Goal: Information Seeking & Learning: Learn about a topic

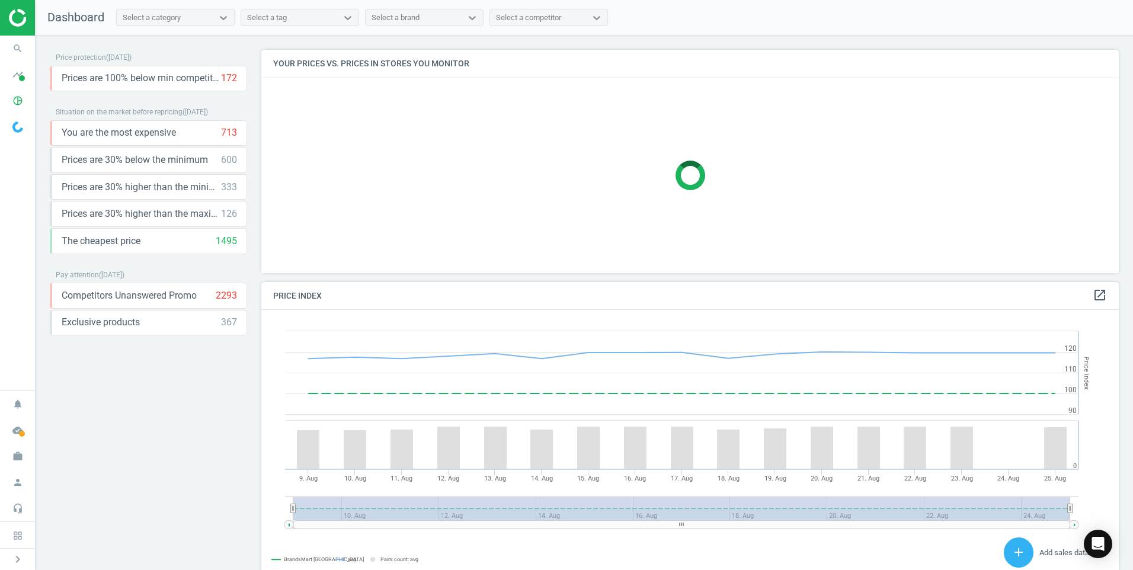
scroll to position [253, 867]
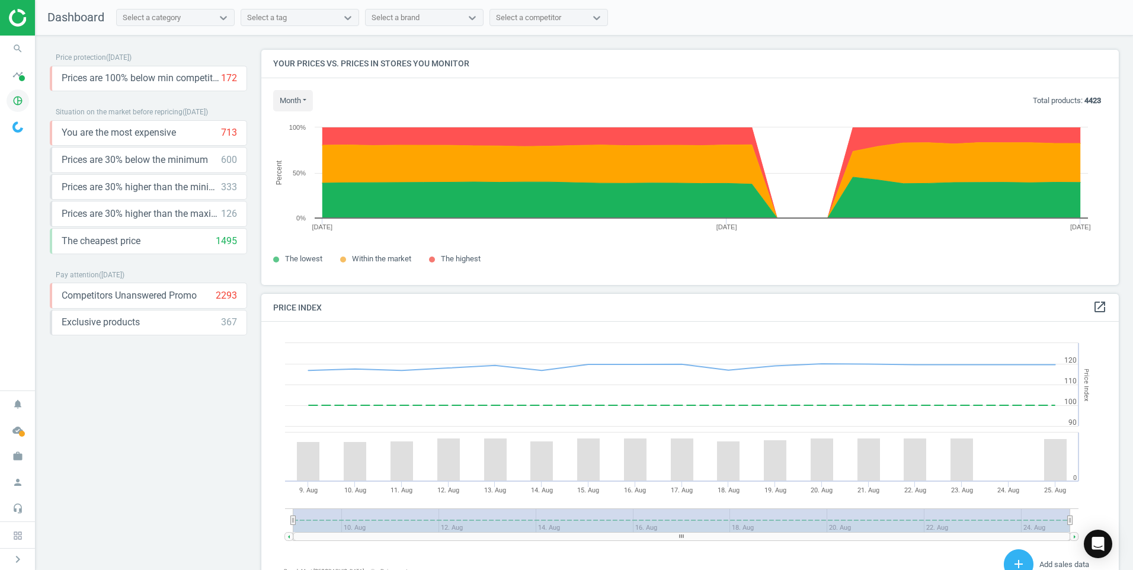
click at [12, 94] on icon "pie_chart_outlined" at bounding box center [18, 100] width 23 height 23
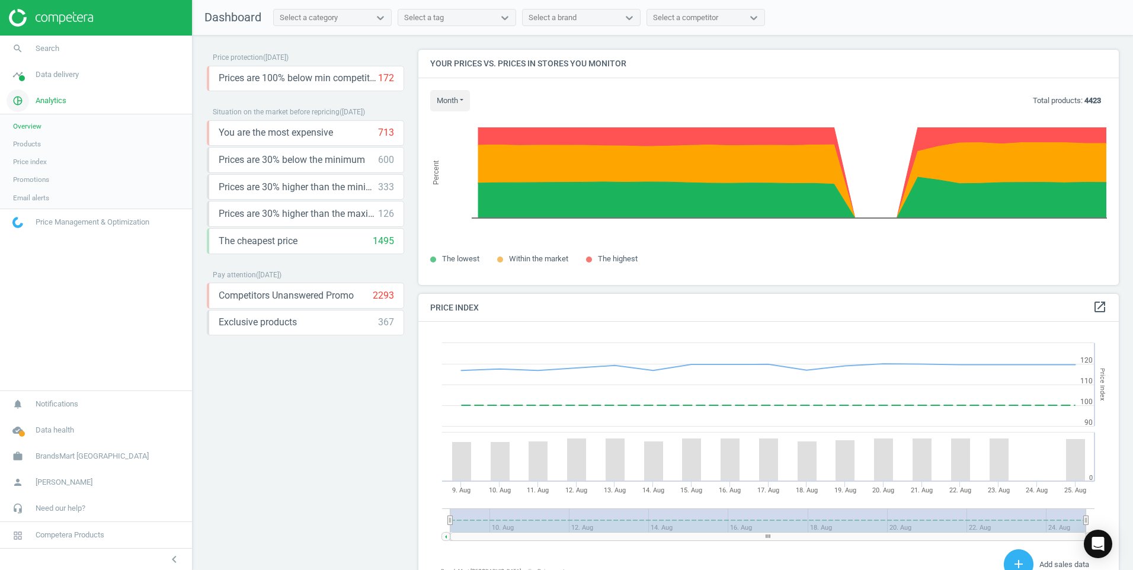
scroll to position [291, 710]
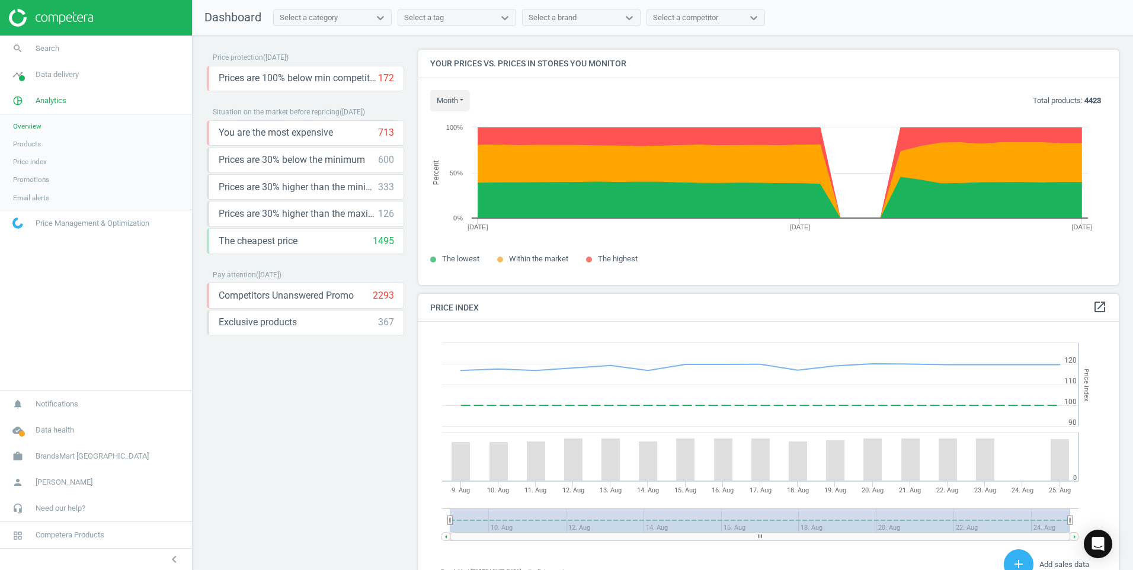
click at [29, 142] on span "Products" at bounding box center [27, 143] width 28 height 9
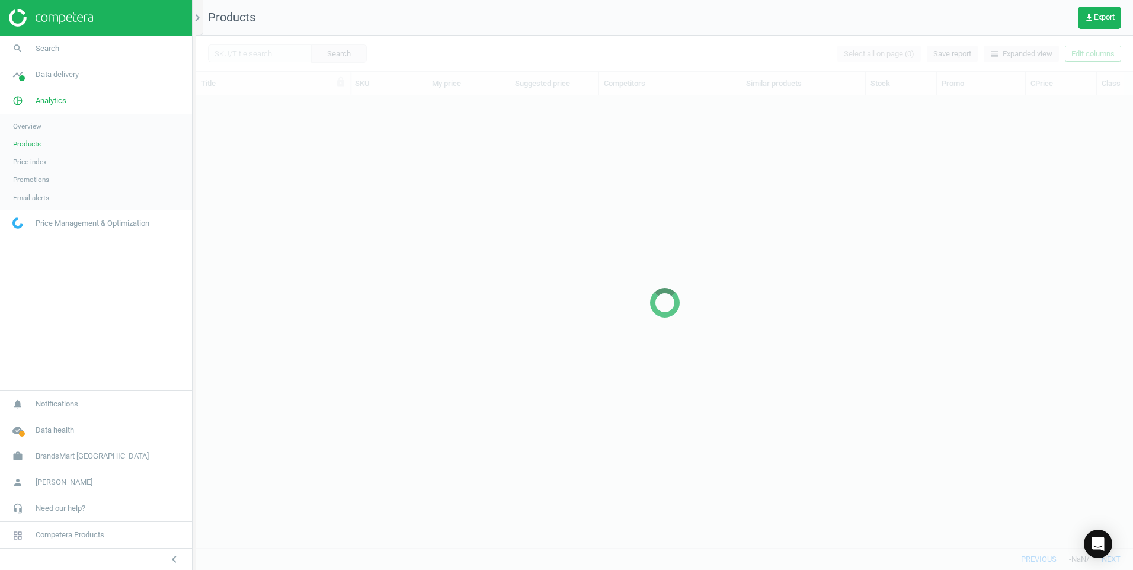
scroll to position [434, 928]
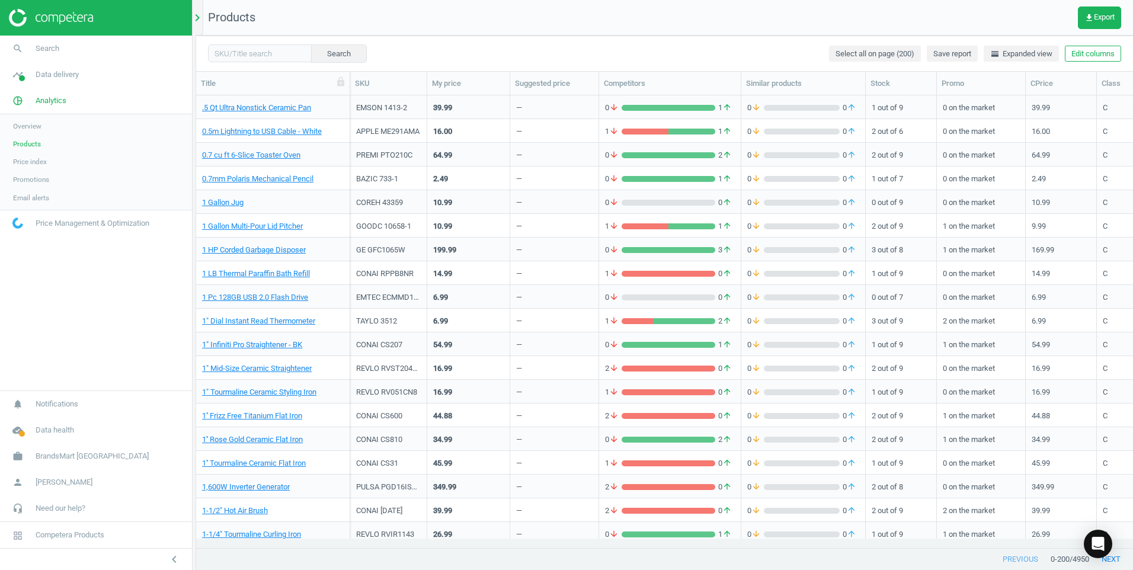
click at [201, 28] on div "chevron_right" at bounding box center [200, 18] width 8 height 36
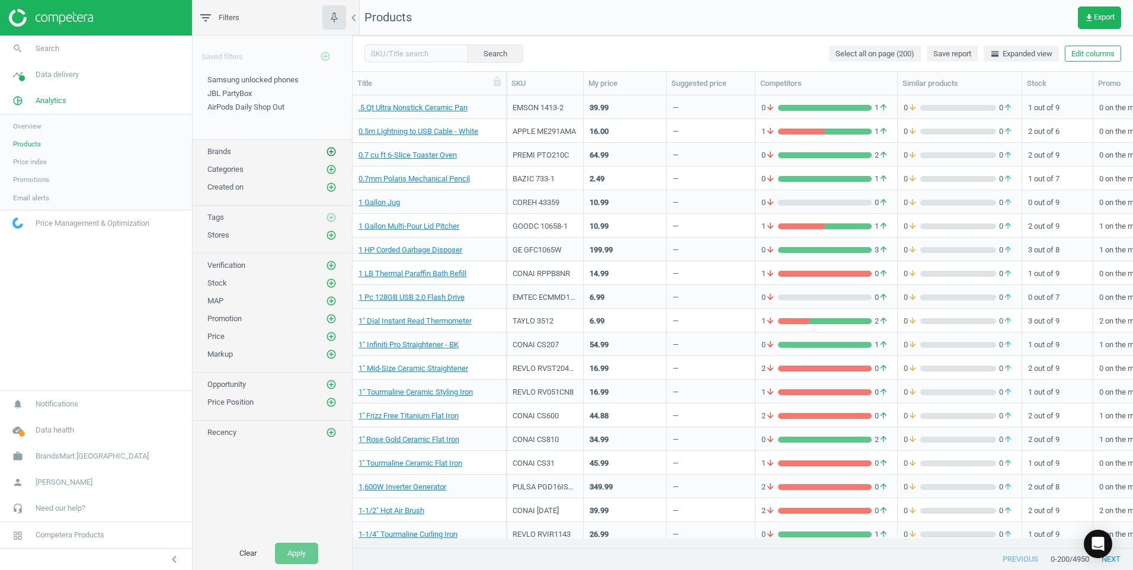
click at [328, 151] on icon "add_circle_outline" at bounding box center [331, 151] width 11 height 11
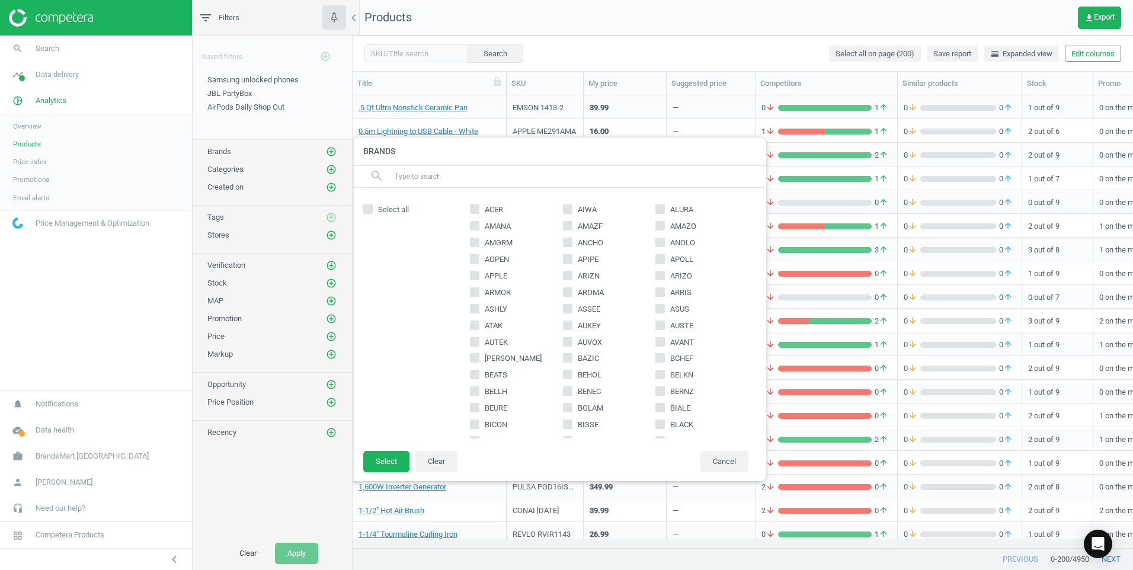
click at [467, 275] on div "ACER AIWA ALURA AMANA AMAZF AMAZO AMGRM ANCHO ANOLO AOPEN APIPE APOLL APPLE ARI…" at bounding box center [609, 319] width 290 height 239
click at [474, 276] on input "APPLE" at bounding box center [475, 275] width 8 height 8
checkbox input "true"
click at [394, 457] on button "Select" at bounding box center [386, 461] width 46 height 21
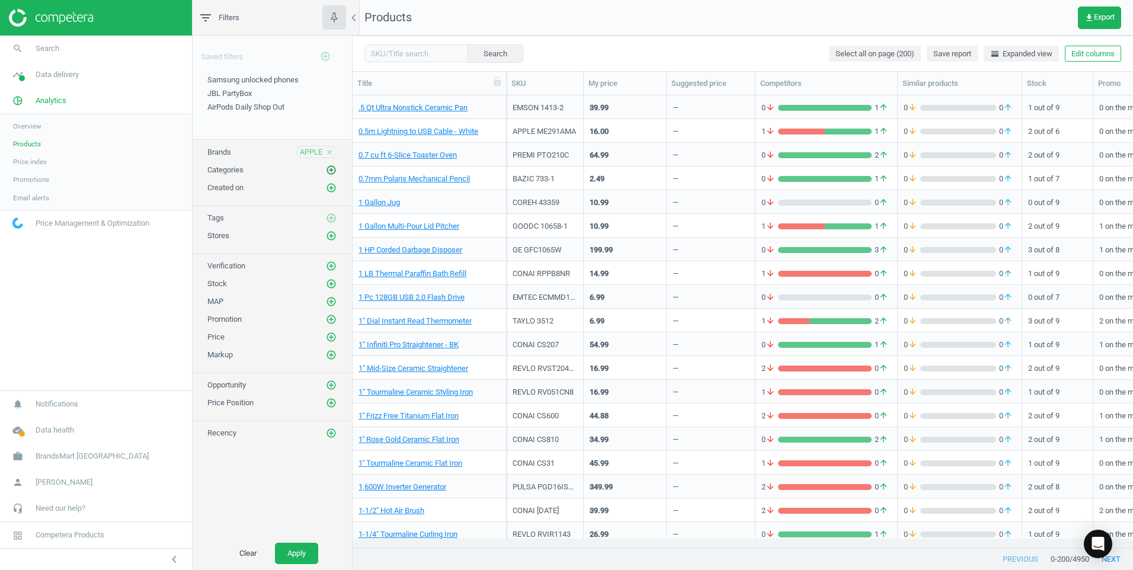
click at [331, 169] on icon "add_circle_outline" at bounding box center [331, 170] width 11 height 11
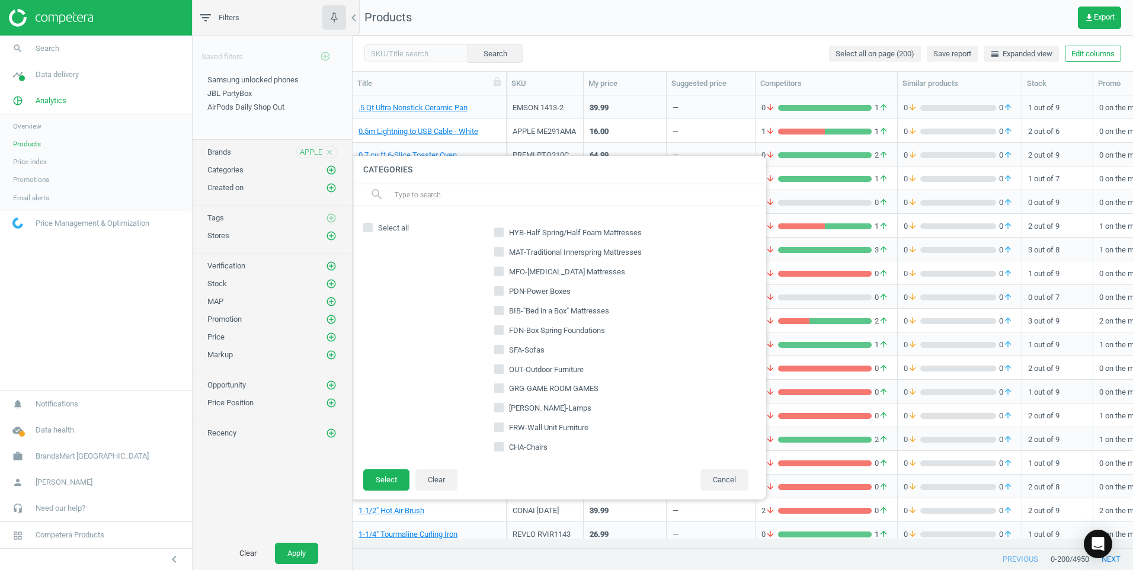
click at [470, 201] on input "text" at bounding box center [575, 194] width 364 height 19
type input "lcp"
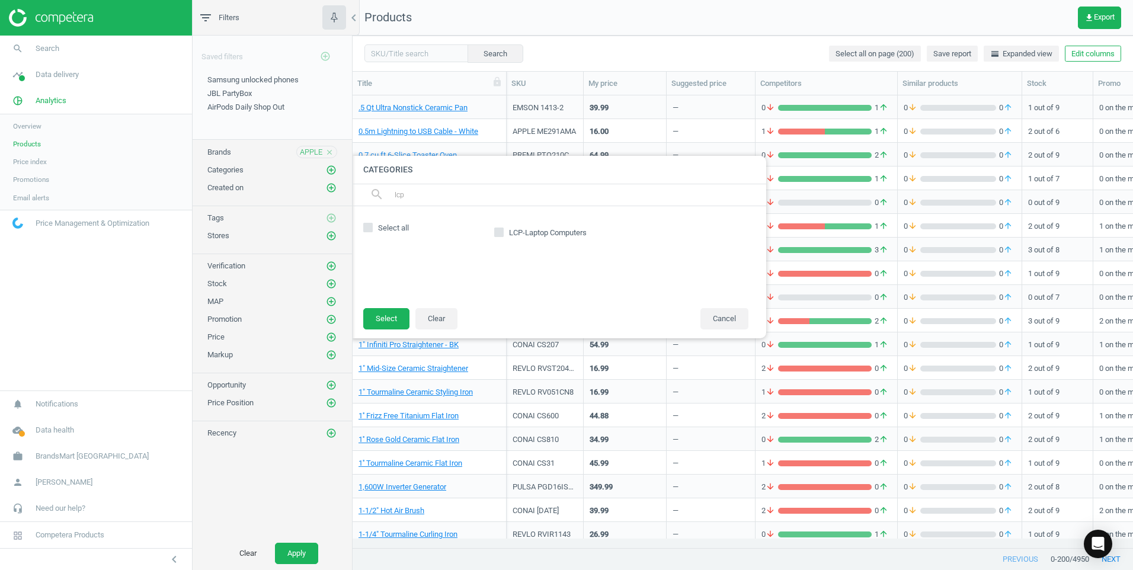
click at [501, 232] on input "LCP-Laptop Computers" at bounding box center [499, 232] width 8 height 8
checkbox input "true"
click at [386, 310] on button "Select" at bounding box center [386, 318] width 46 height 21
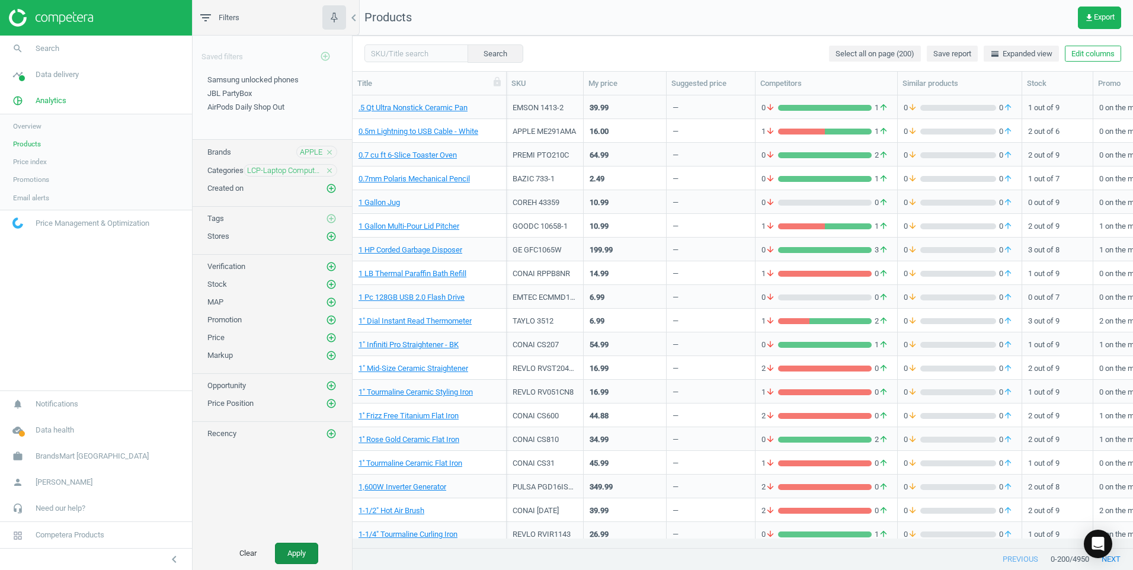
click at [292, 553] on button "Apply" at bounding box center [296, 553] width 43 height 21
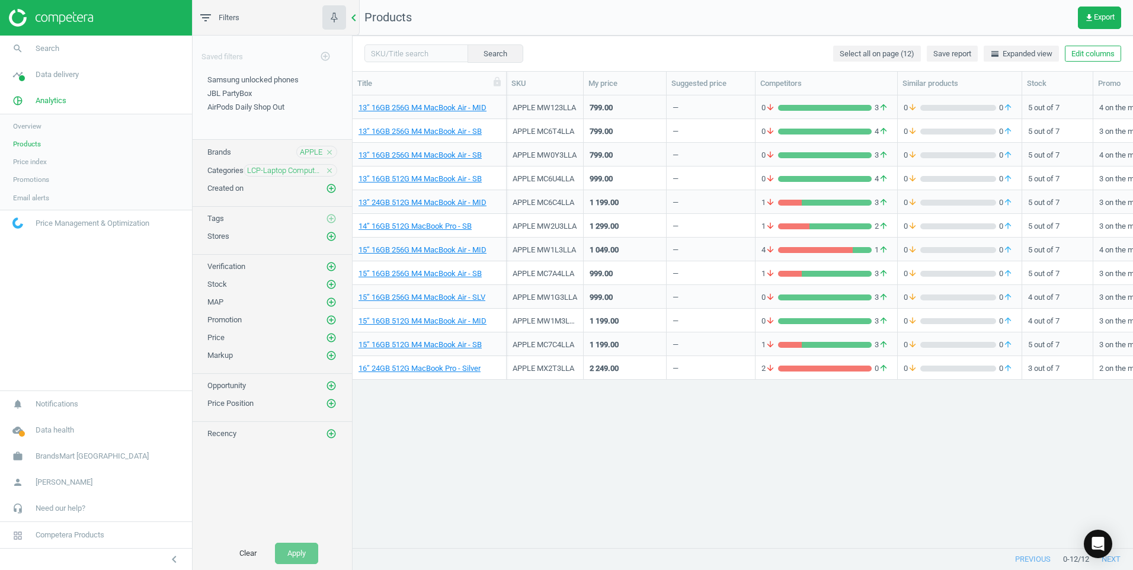
click at [355, 5] on div "chevron_left" at bounding box center [356, 18] width 8 height 36
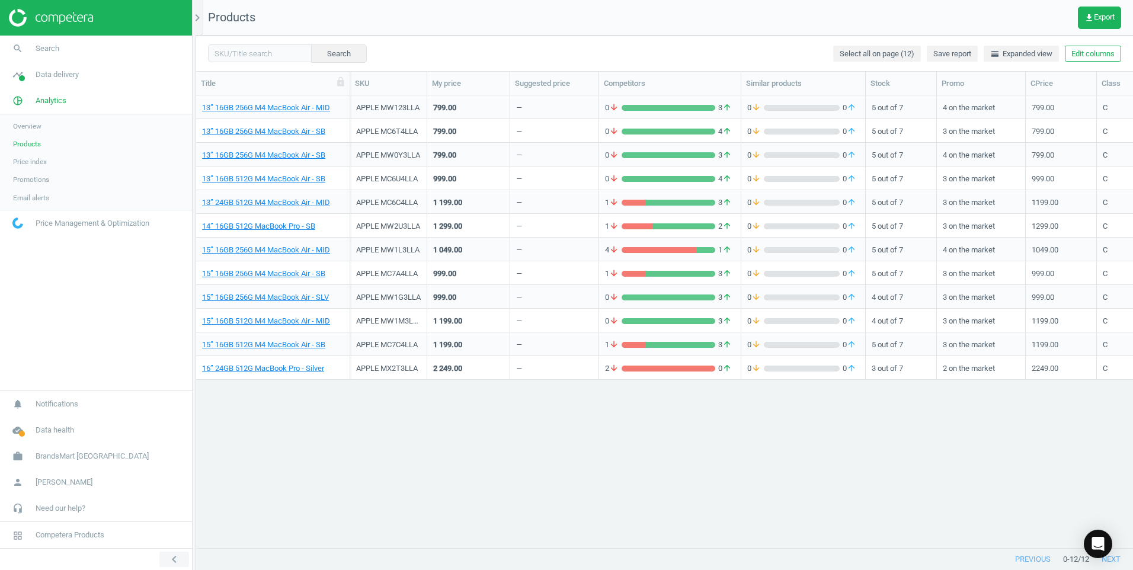
click at [171, 553] on icon "chevron_left" at bounding box center [174, 559] width 14 height 14
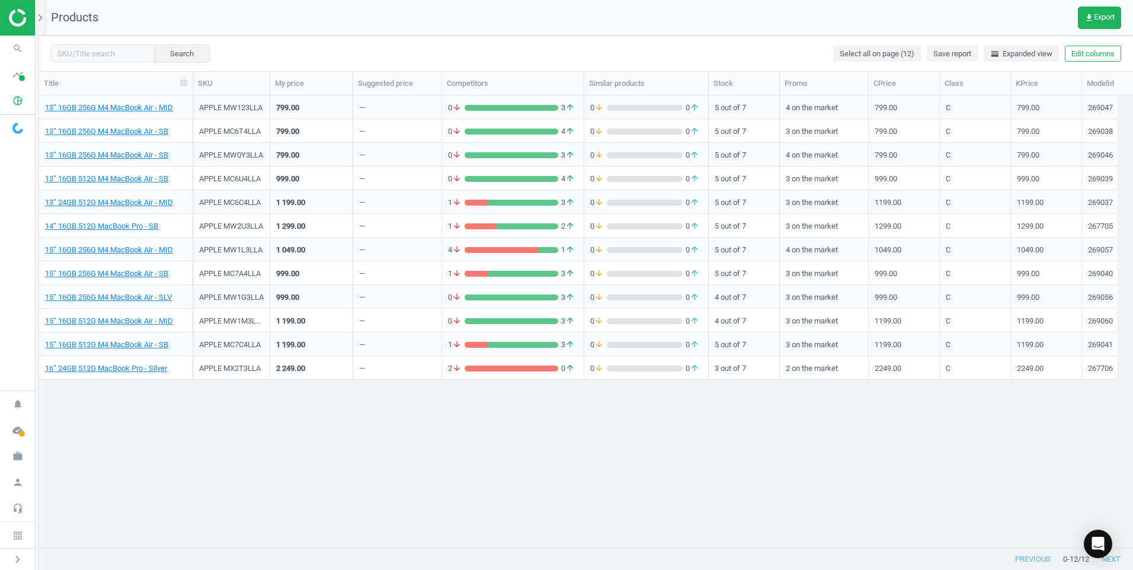
scroll to position [434, 1085]
click at [115, 368] on link "16” 24GB 512G MacBook Pro - Silver" at bounding box center [106, 368] width 122 height 11
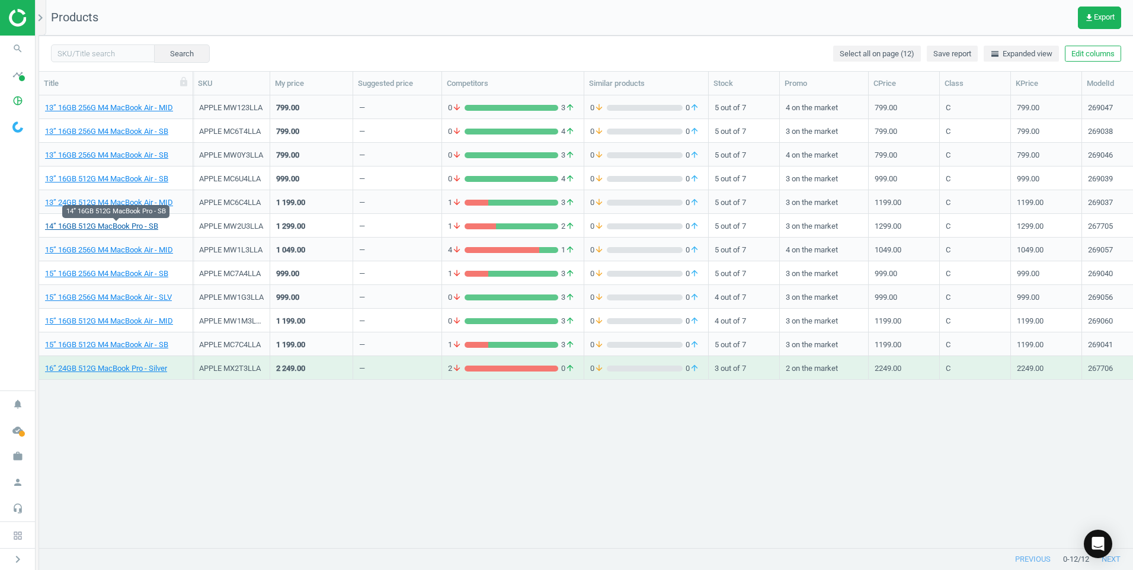
click at [148, 228] on link "14” 16GB 512G MacBook Pro - SB" at bounding box center [101, 226] width 113 height 11
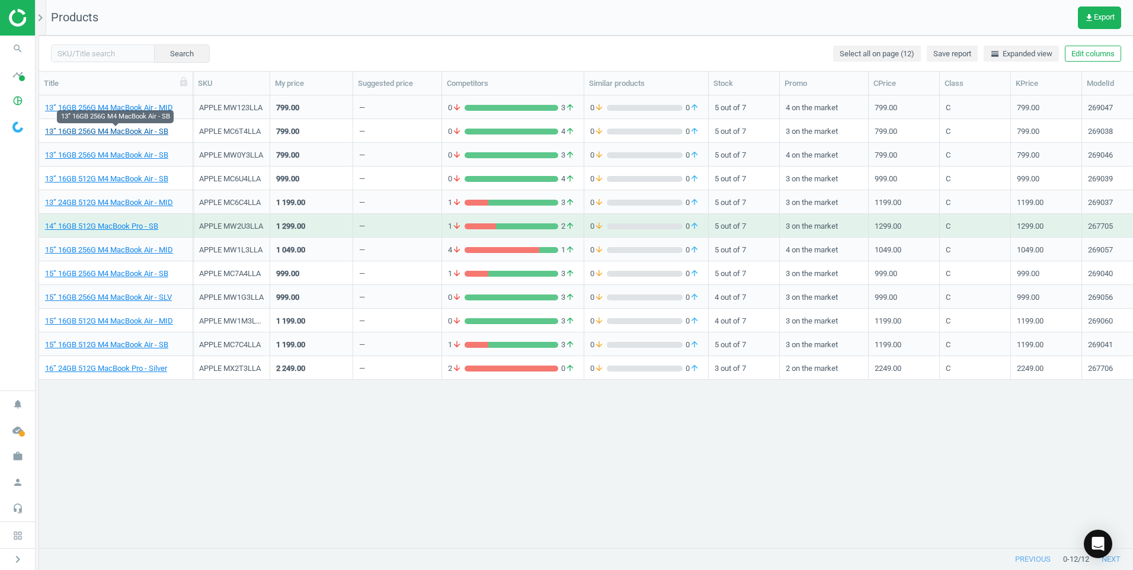
click at [148, 130] on link "13” 16GB 256G M4 MacBook Air - SB" at bounding box center [106, 131] width 123 height 11
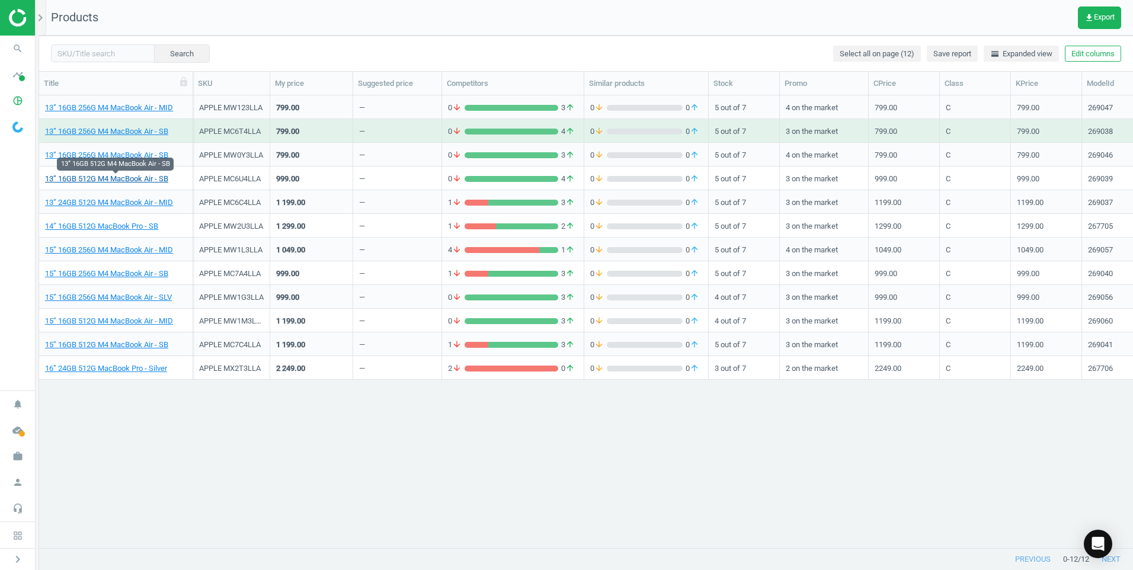
click at [140, 177] on link "13” 16GB 512G M4 MacBook Air - SB" at bounding box center [106, 179] width 123 height 11
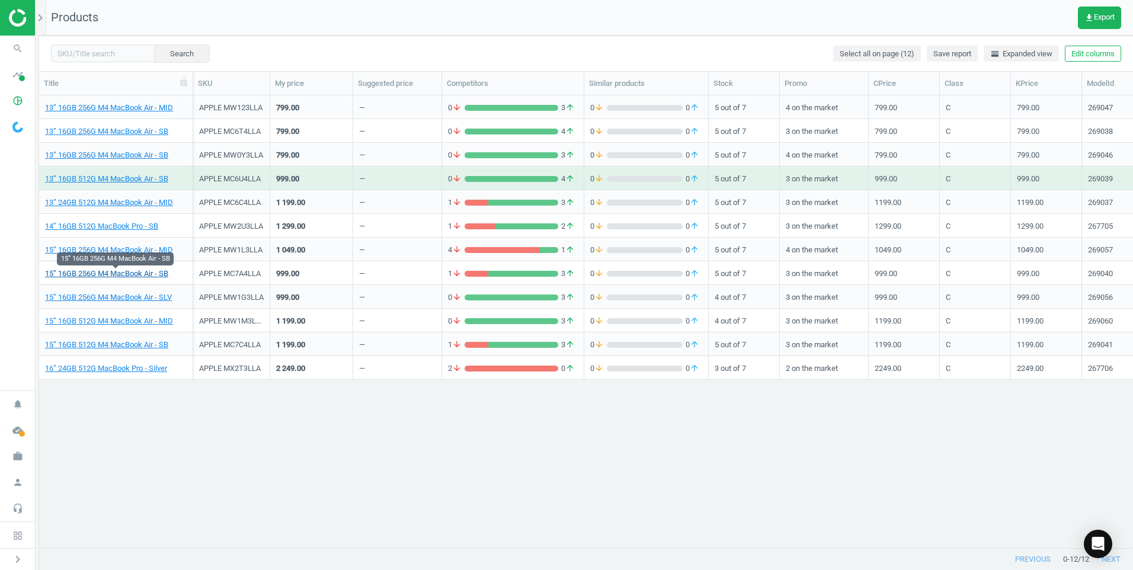
click at [156, 275] on link "15” 16GB 256G M4 MacBook Air - SB" at bounding box center [106, 273] width 123 height 11
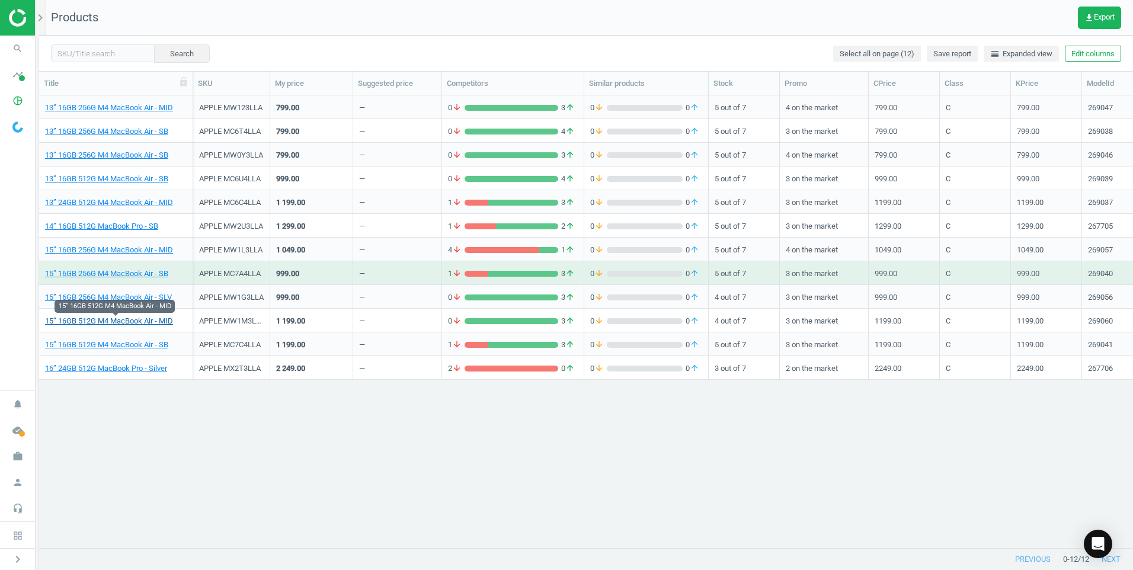
click at [141, 321] on link "15” 16GB 512G M4 MacBook Air - MID" at bounding box center [109, 321] width 128 height 11
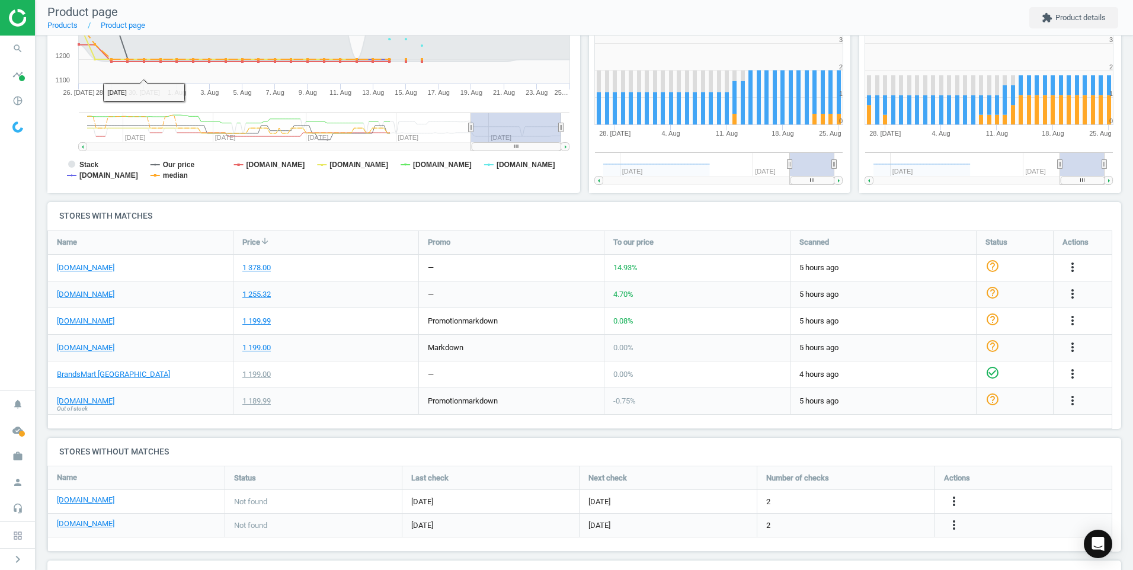
scroll to position [237, 0]
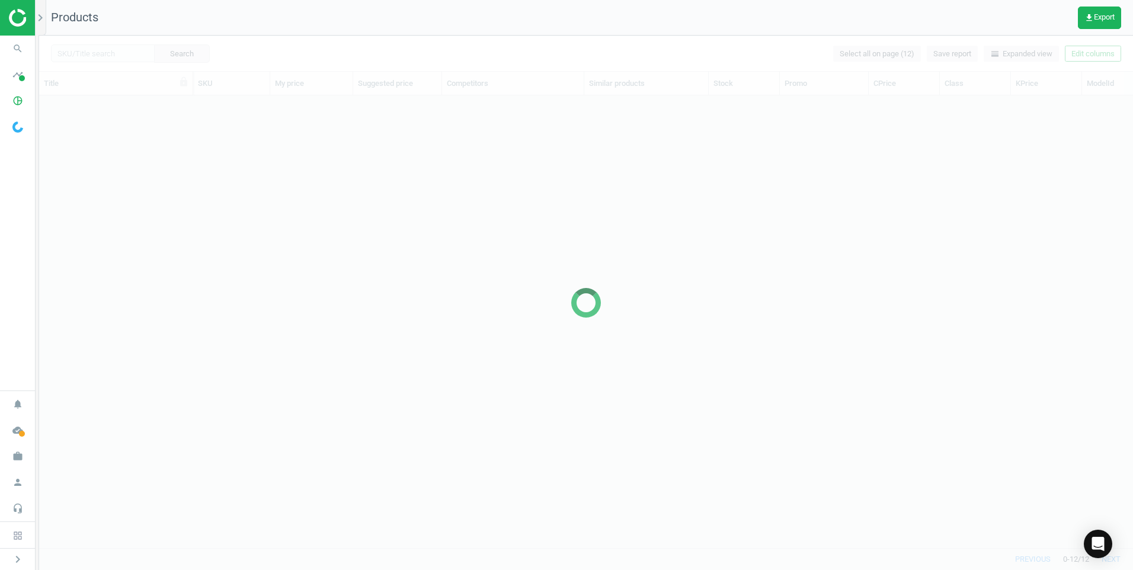
scroll to position [9, 9]
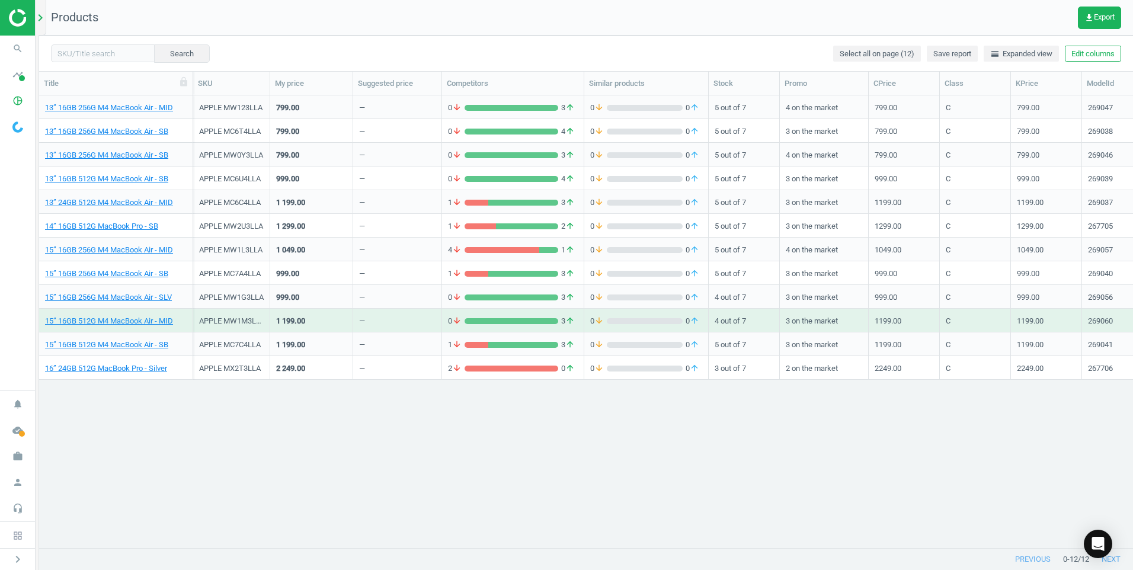
click at [39, 22] on icon "chevron_right" at bounding box center [40, 18] width 14 height 14
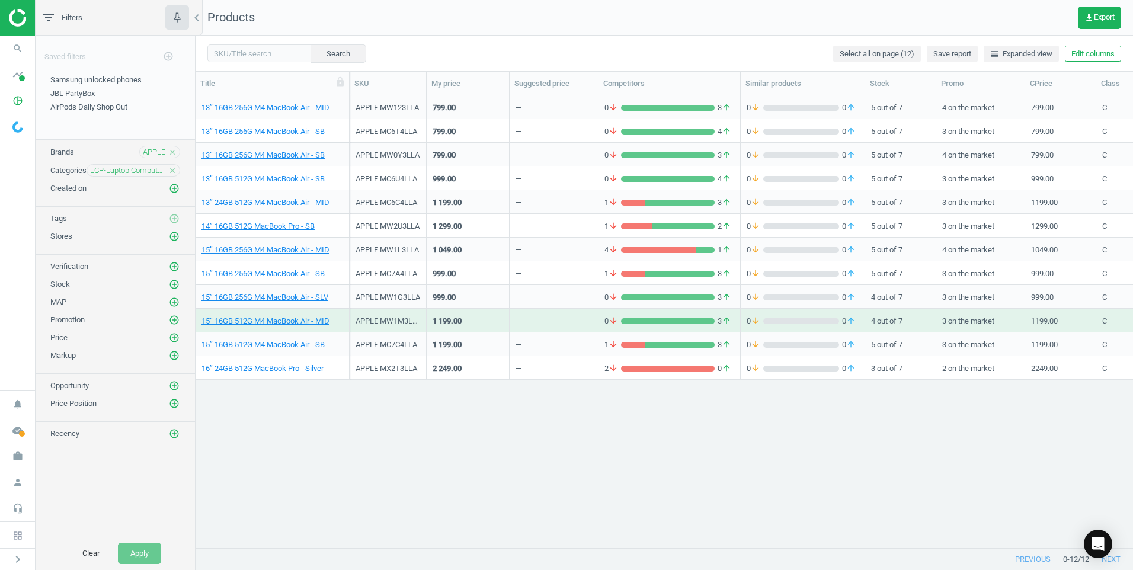
click at [175, 169] on icon "close" at bounding box center [172, 170] width 8 height 8
click at [174, 169] on icon "add_circle_outline" at bounding box center [174, 170] width 11 height 11
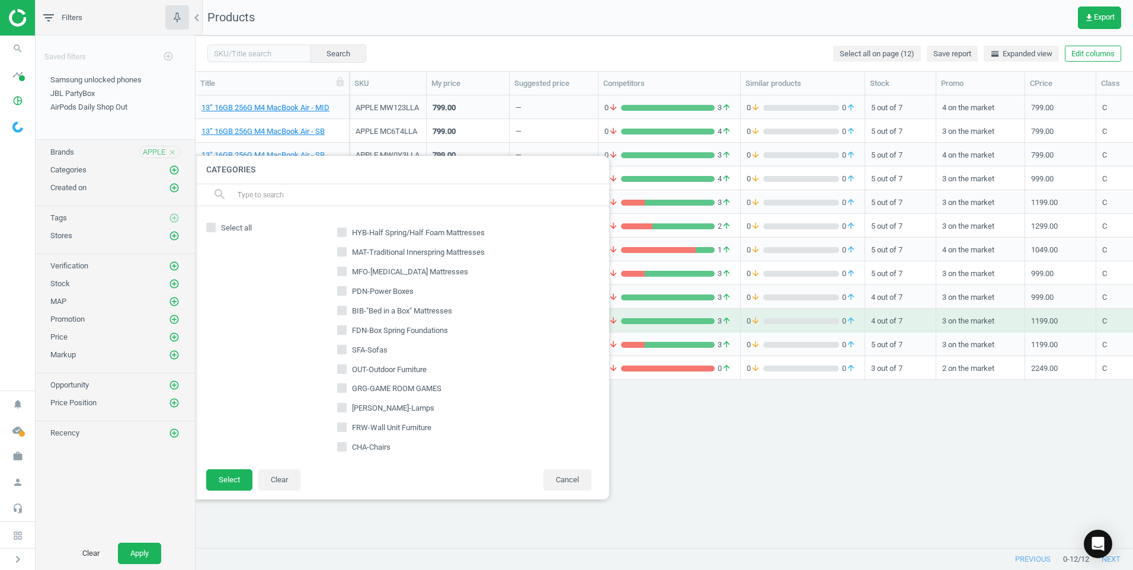
click at [300, 206] on div "Select all HYB-Half Spring/Half Foam Mattresses MAT-Traditional Innerspring Mat…" at bounding box center [401, 337] width 415 height 262
click at [303, 195] on input "text" at bounding box center [418, 194] width 364 height 19
type input "mbr"
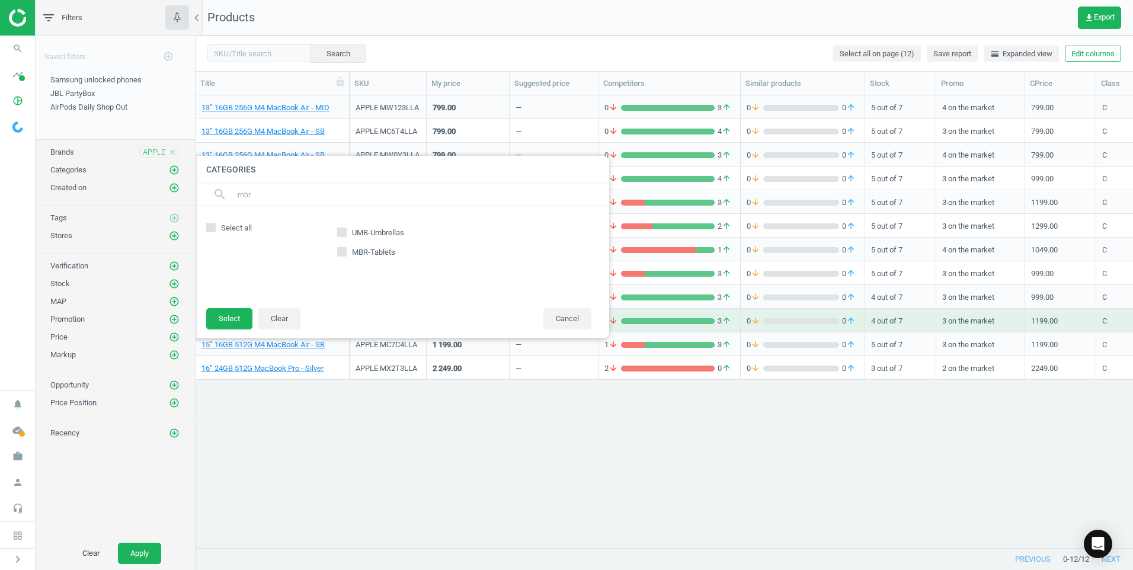
click at [344, 257] on span at bounding box center [341, 253] width 9 height 9
click at [344, 255] on input "MBR-Tablets" at bounding box center [342, 252] width 8 height 8
checkbox input "true"
click at [222, 317] on button "Select" at bounding box center [229, 318] width 46 height 21
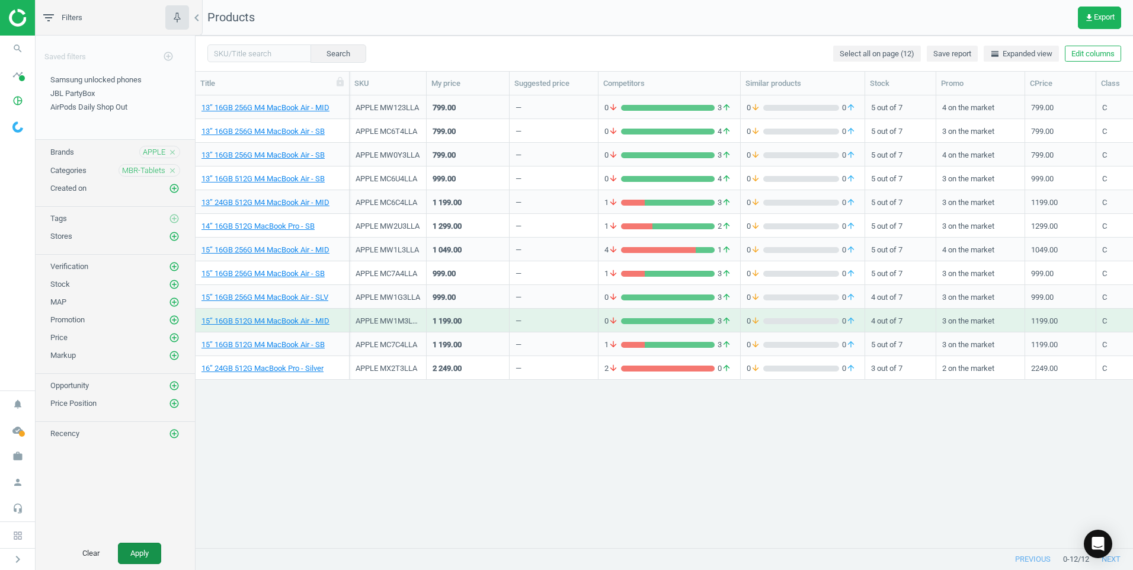
click at [125, 553] on button "Apply" at bounding box center [139, 553] width 43 height 21
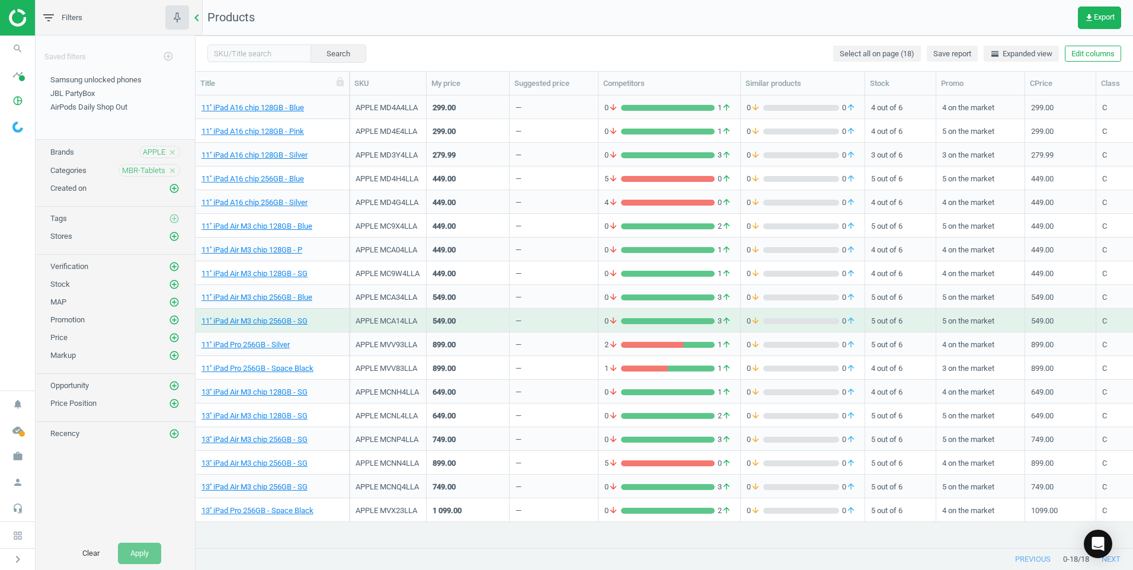
click at [196, 21] on icon "chevron_left" at bounding box center [197, 18] width 14 height 14
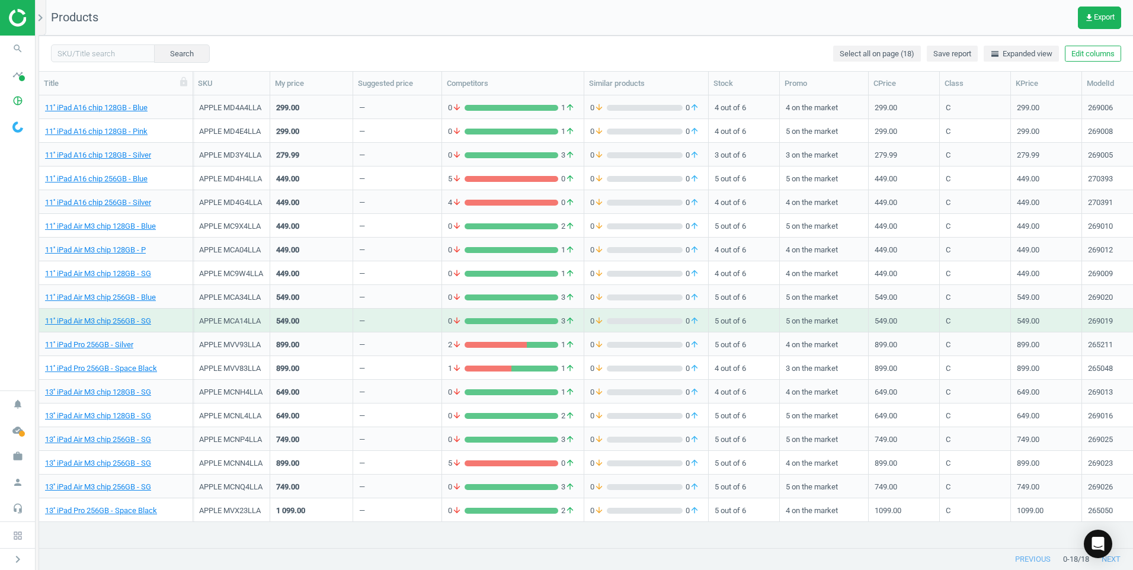
scroll to position [434, 1085]
click at [105, 365] on link "11'' iPad Pro 256GB - Space Black" at bounding box center [101, 368] width 112 height 11
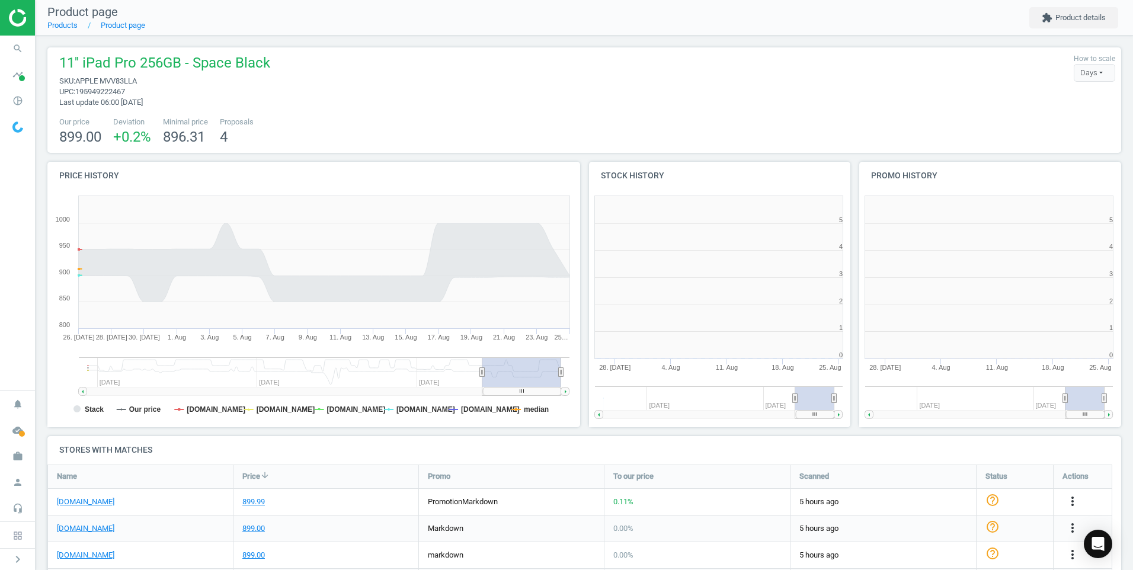
scroll to position [6, 6]
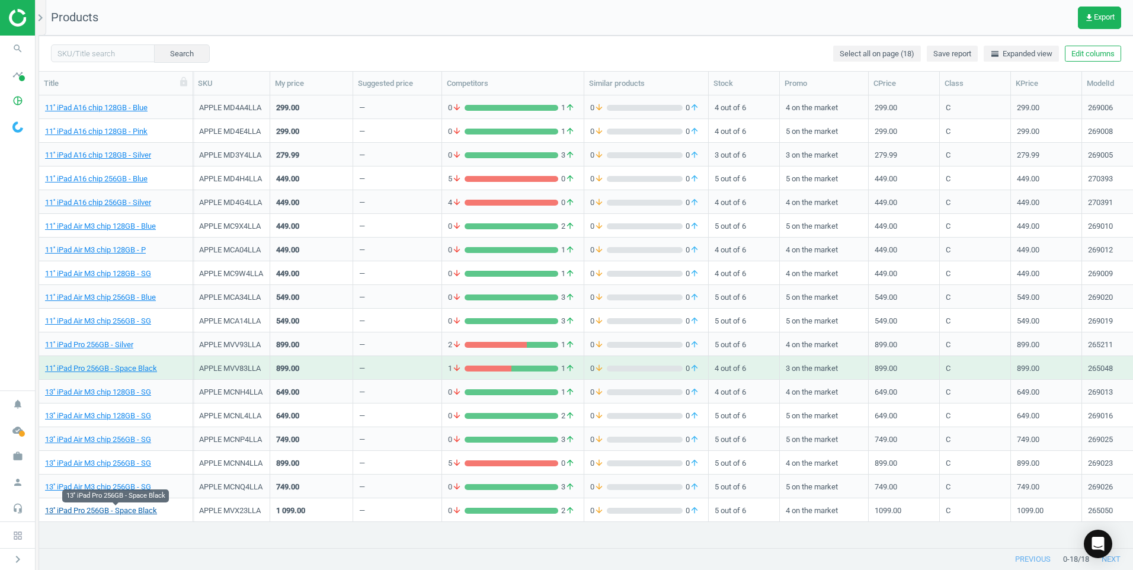
click at [87, 512] on link "13'' iPad Pro 256GB - Space Black" at bounding box center [101, 510] width 112 height 11
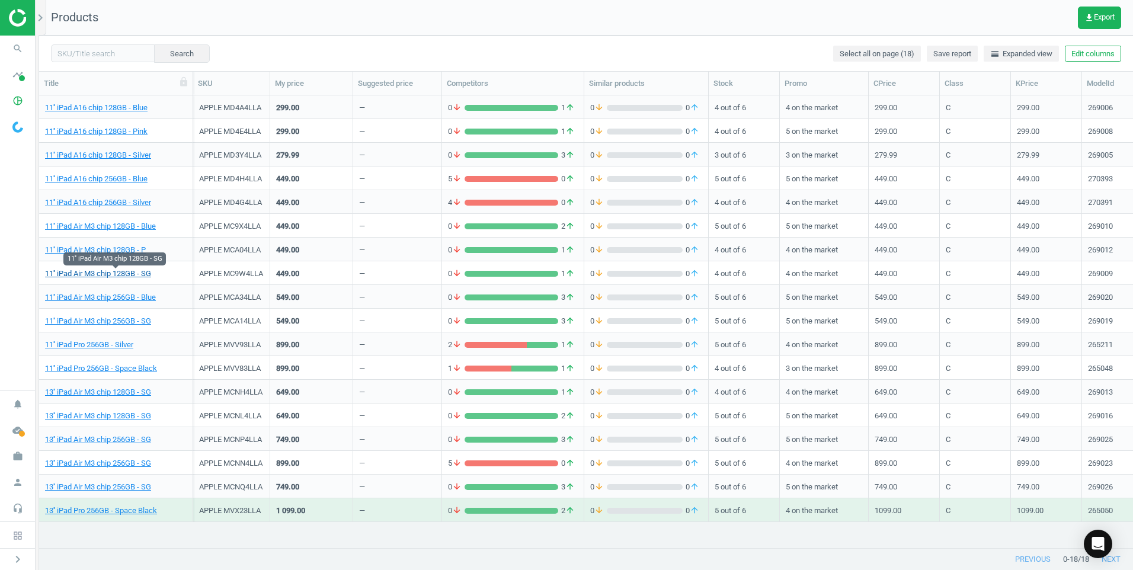
click at [138, 274] on link "11'' iPad Air M3 chip 128GB - SG" at bounding box center [98, 273] width 106 height 11
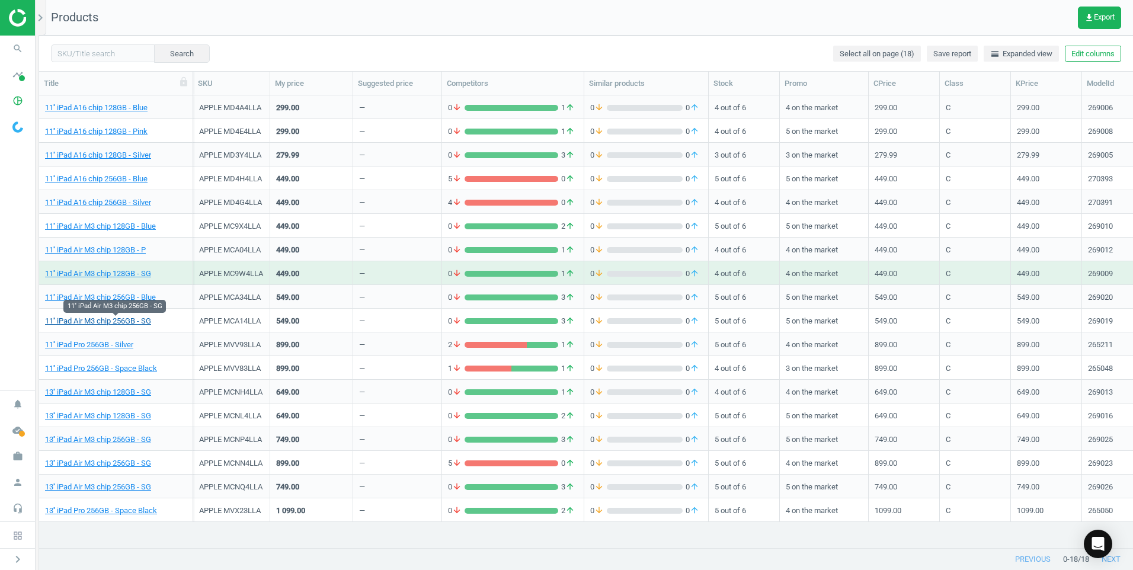
click at [134, 318] on link "11'' iPad Air M3 chip 256GB - SG" at bounding box center [98, 321] width 106 height 11
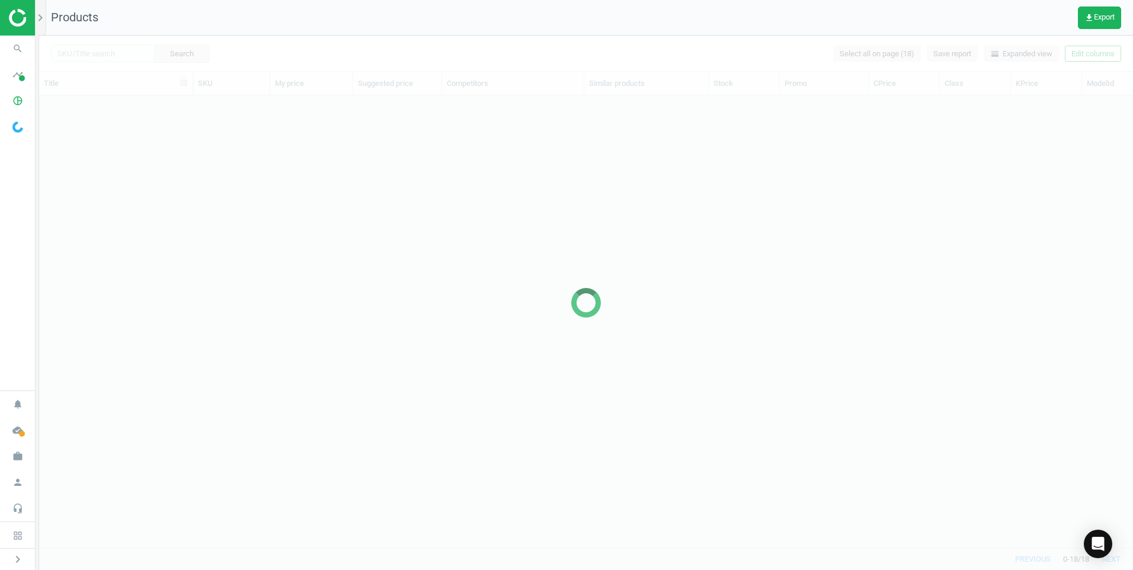
scroll to position [434, 1085]
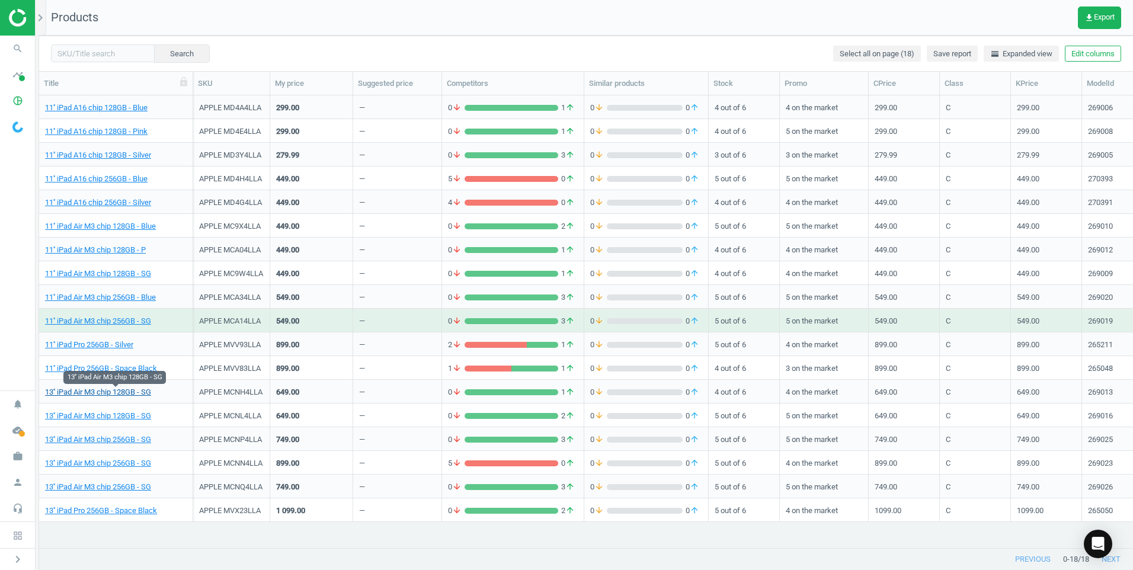
click at [144, 393] on link "13'' iPad Air M3 chip 128GB - SG" at bounding box center [98, 392] width 106 height 11
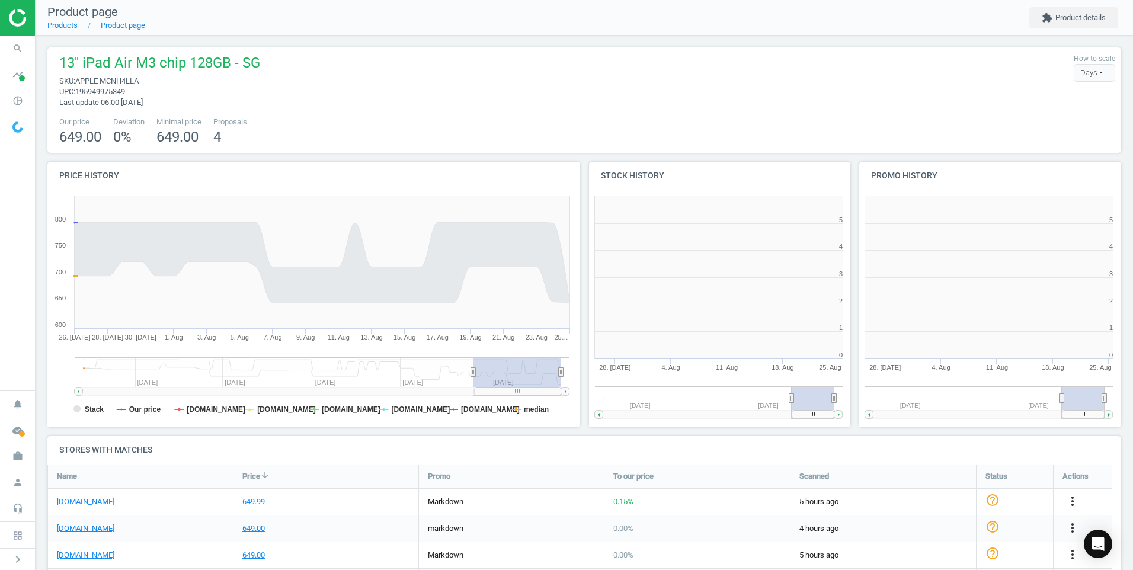
scroll to position [255, 278]
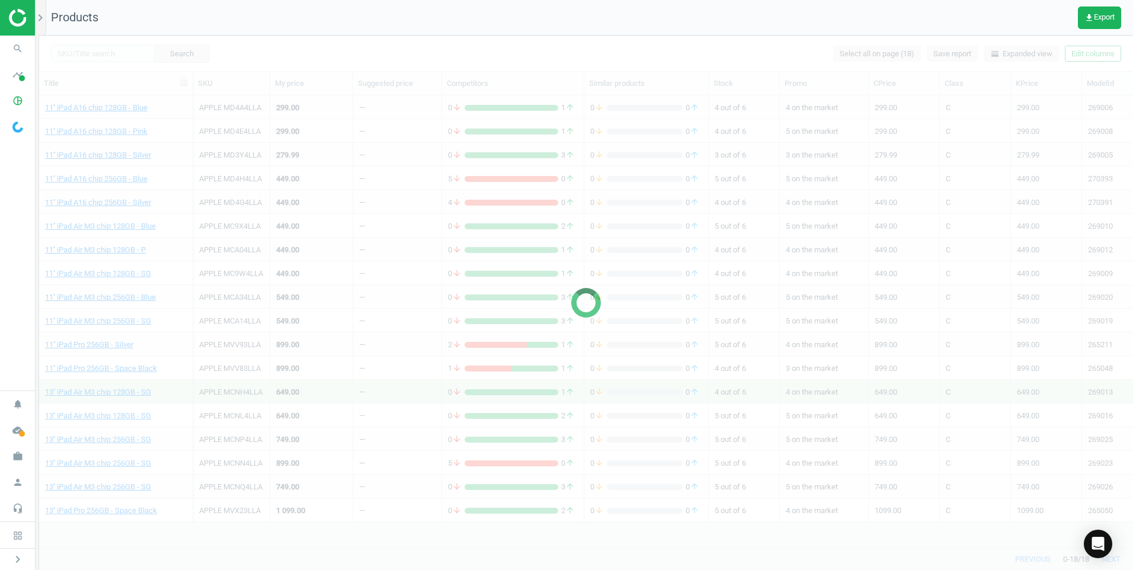
scroll to position [434, 1085]
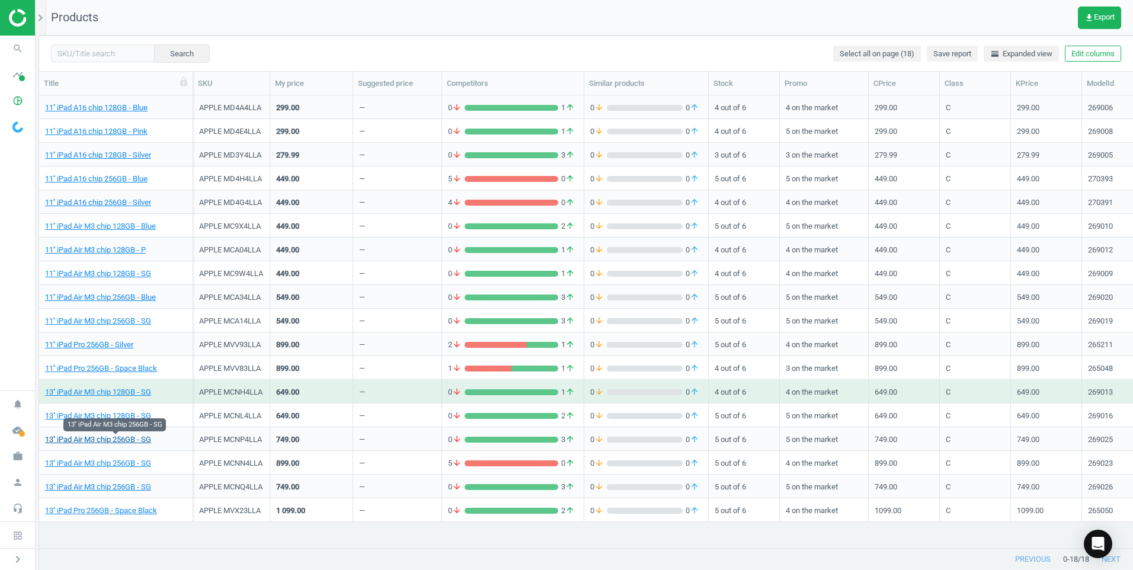
click at [111, 441] on link "13'' iPad Air M3 chip 256GB - SG" at bounding box center [98, 439] width 106 height 11
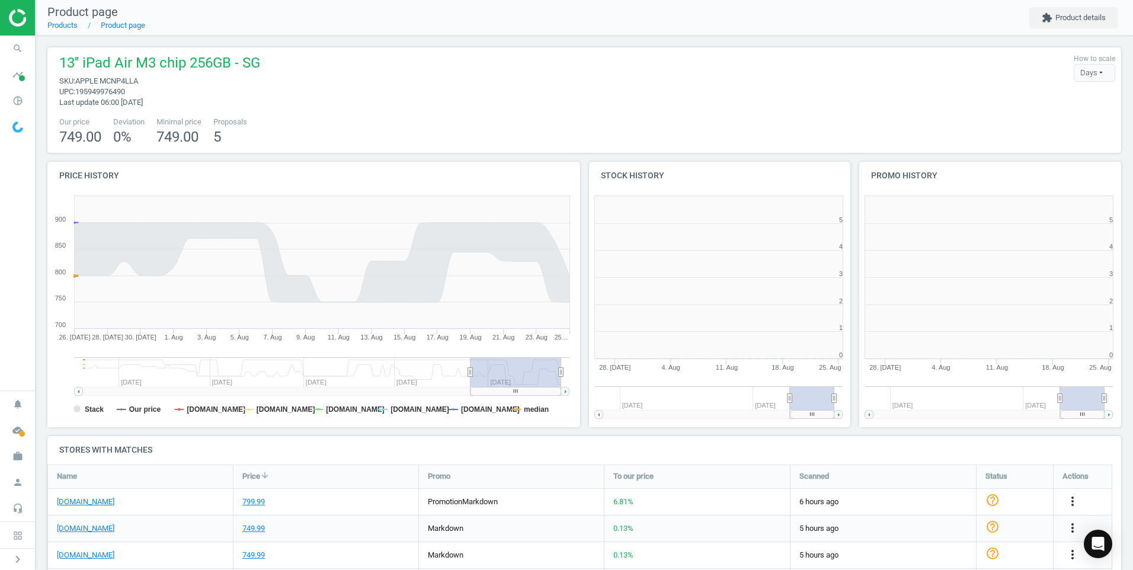
scroll to position [255, 546]
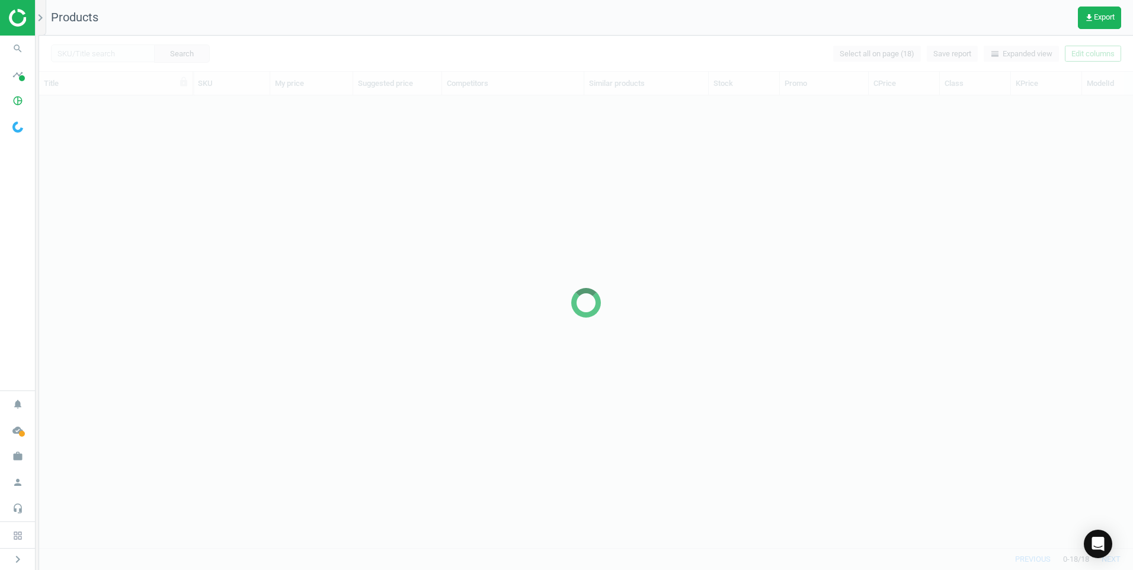
scroll to position [434, 1085]
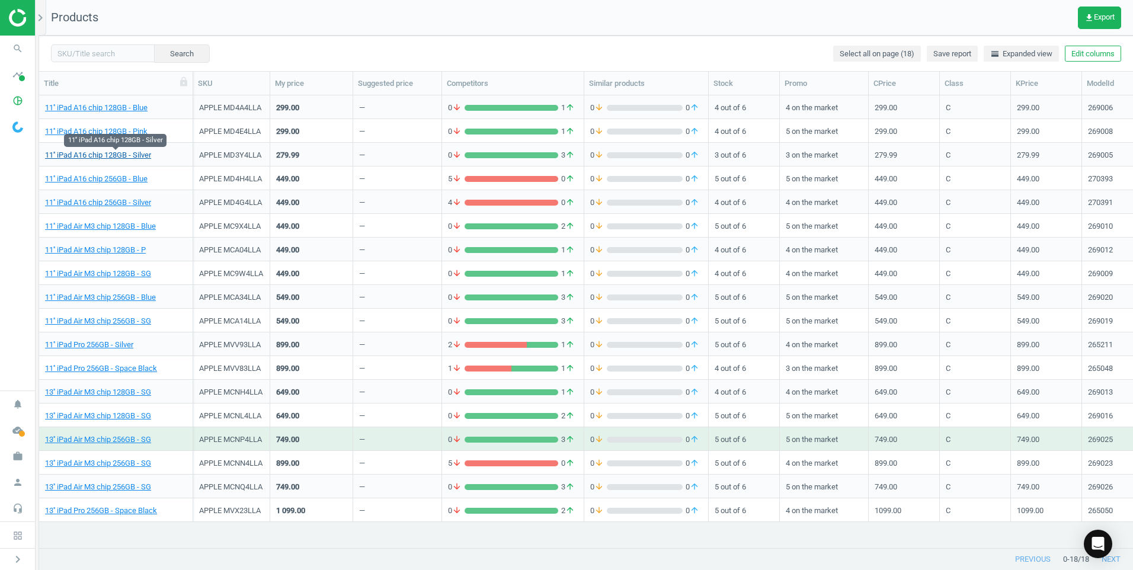
click at [136, 151] on link "11'' iPad A16 chip 128GB - Silver" at bounding box center [98, 155] width 106 height 11
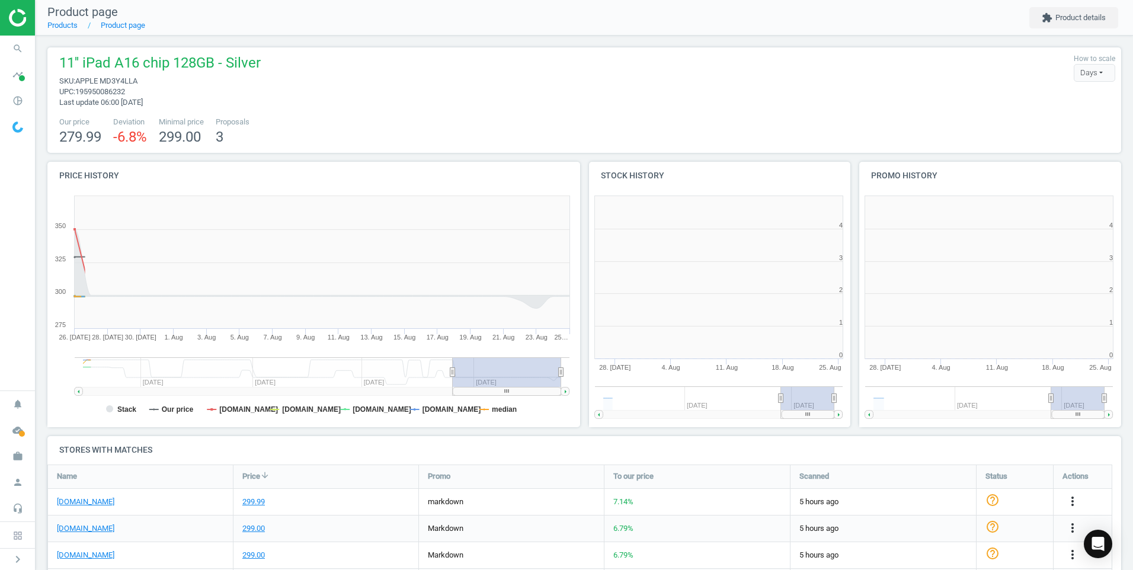
scroll to position [6, 6]
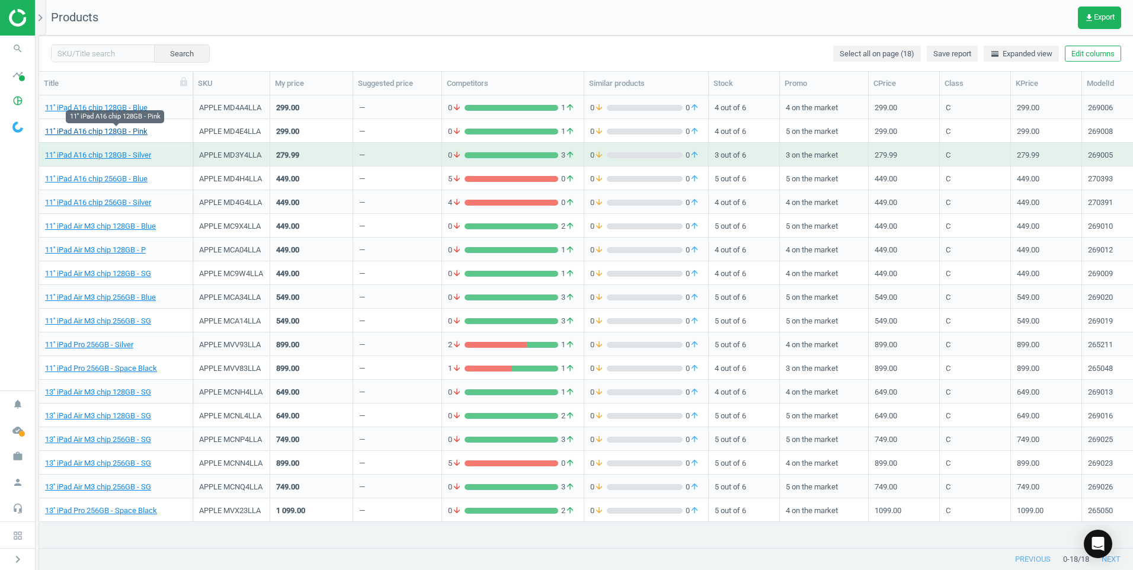
click at [121, 129] on link "11'' iPad A16 chip 128GB - Pink" at bounding box center [96, 131] width 103 height 11
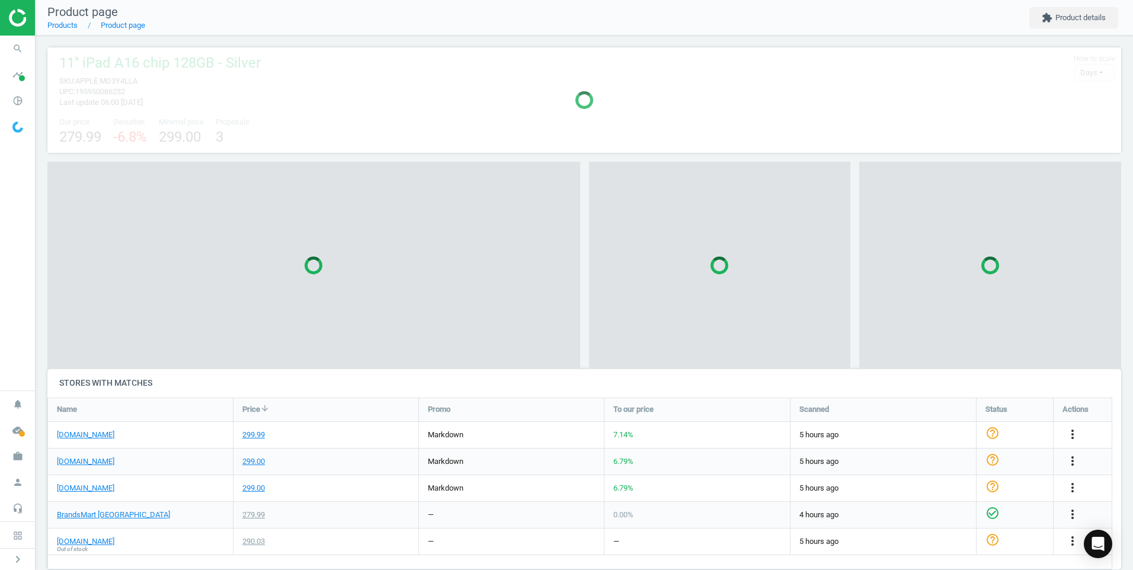
scroll to position [217, 1083]
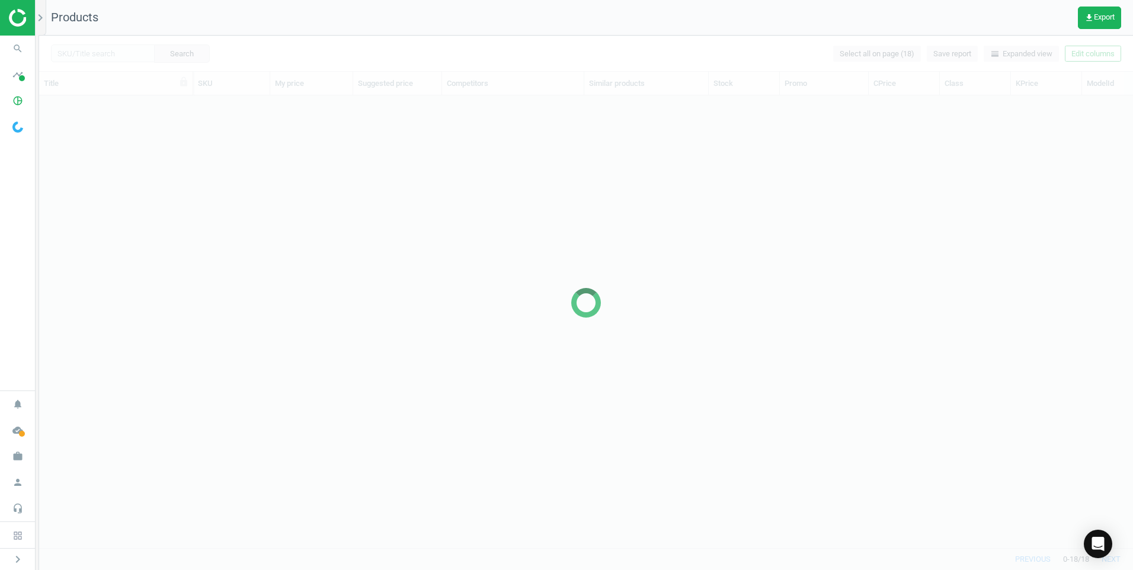
scroll to position [434, 1085]
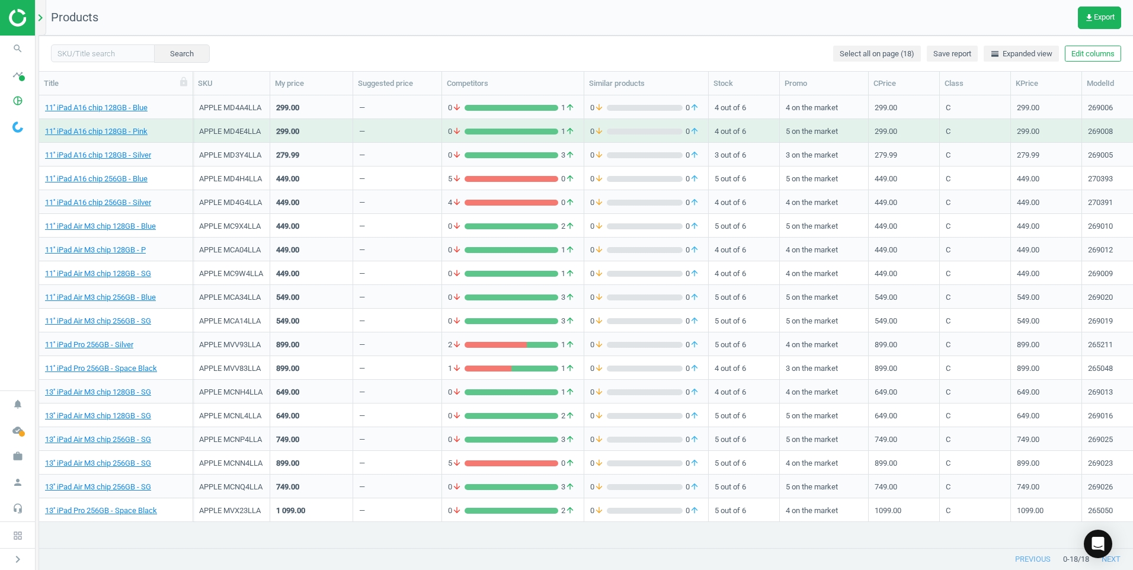
click at [37, 11] on icon "chevron_right" at bounding box center [40, 18] width 14 height 14
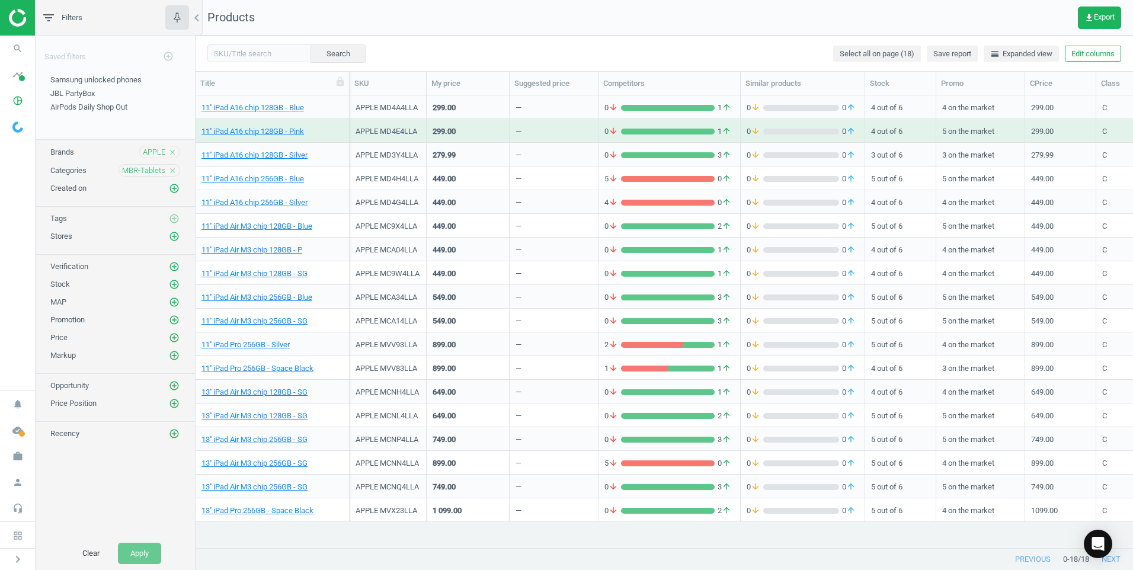
click at [175, 166] on icon "close" at bounding box center [172, 170] width 8 height 8
click at [175, 166] on icon "add_circle_outline" at bounding box center [174, 170] width 11 height 11
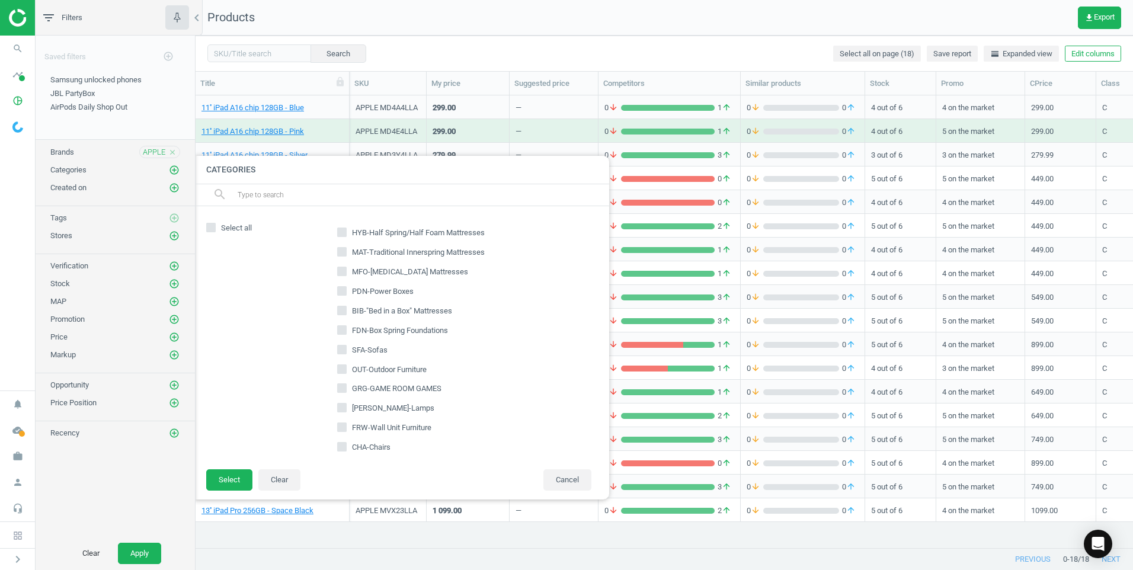
click at [303, 206] on div "Select all HYB-Half Spring/Half Foam Mattresses MAT-Traditional Innerspring Mat…" at bounding box center [401, 337] width 415 height 262
click at [303, 201] on input "text" at bounding box center [418, 194] width 364 height 19
type input "smw"
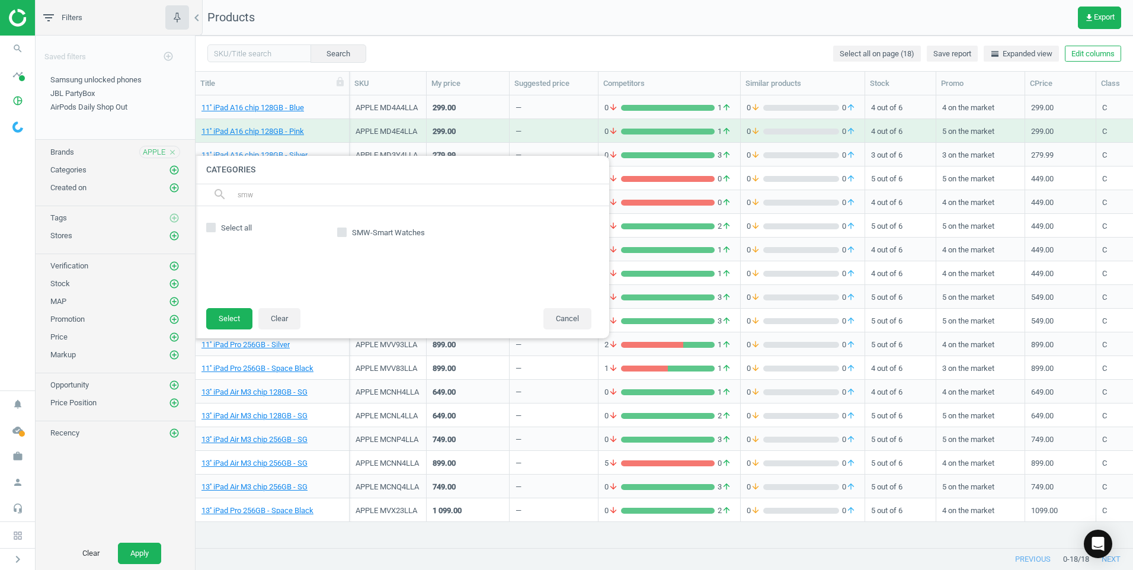
click at [342, 237] on span at bounding box center [341, 234] width 9 height 9
click at [342, 236] on input "SMW-Smart Watches" at bounding box center [342, 232] width 8 height 8
checkbox input "true"
click at [228, 318] on button "Select" at bounding box center [229, 318] width 46 height 21
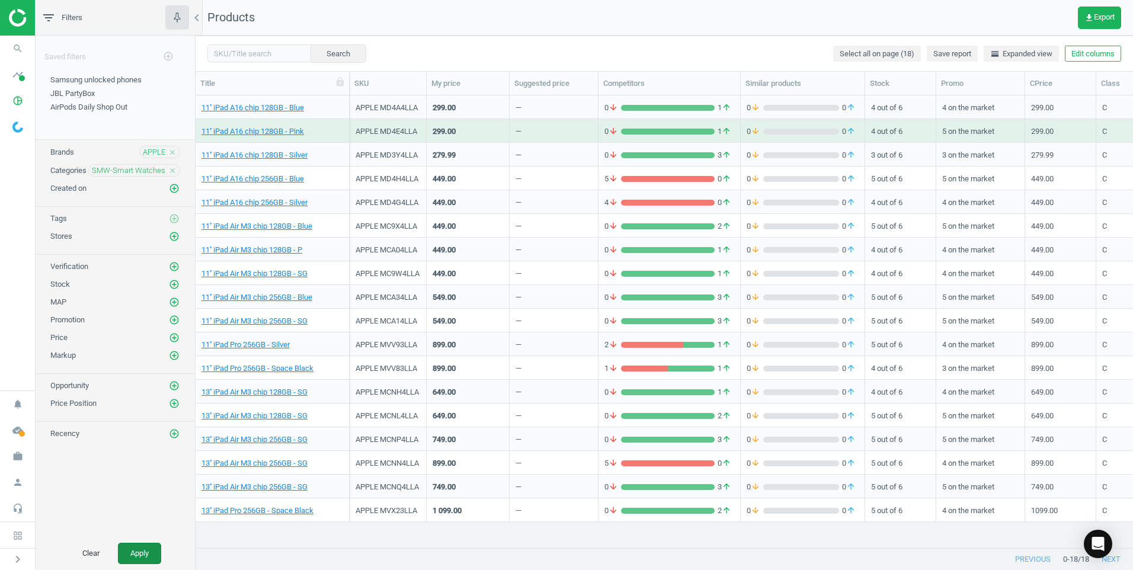
click at [137, 553] on button "Apply" at bounding box center [139, 553] width 43 height 21
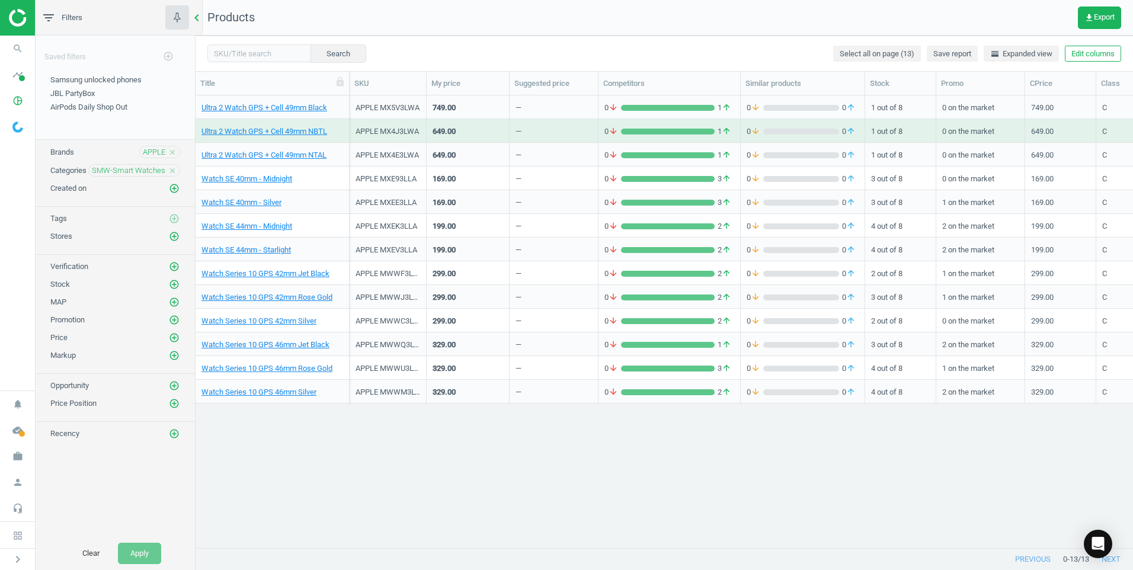
click at [201, 15] on icon "chevron_left" at bounding box center [197, 18] width 14 height 14
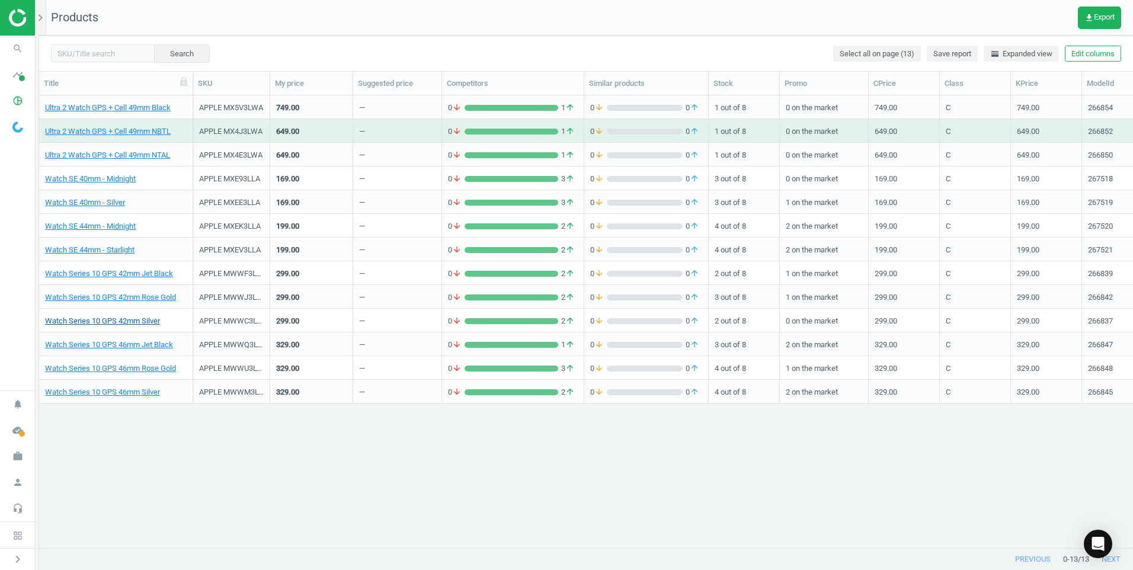
click at [127, 319] on link "Watch Series 10 GPS 42mm Silver" at bounding box center [102, 321] width 115 height 11
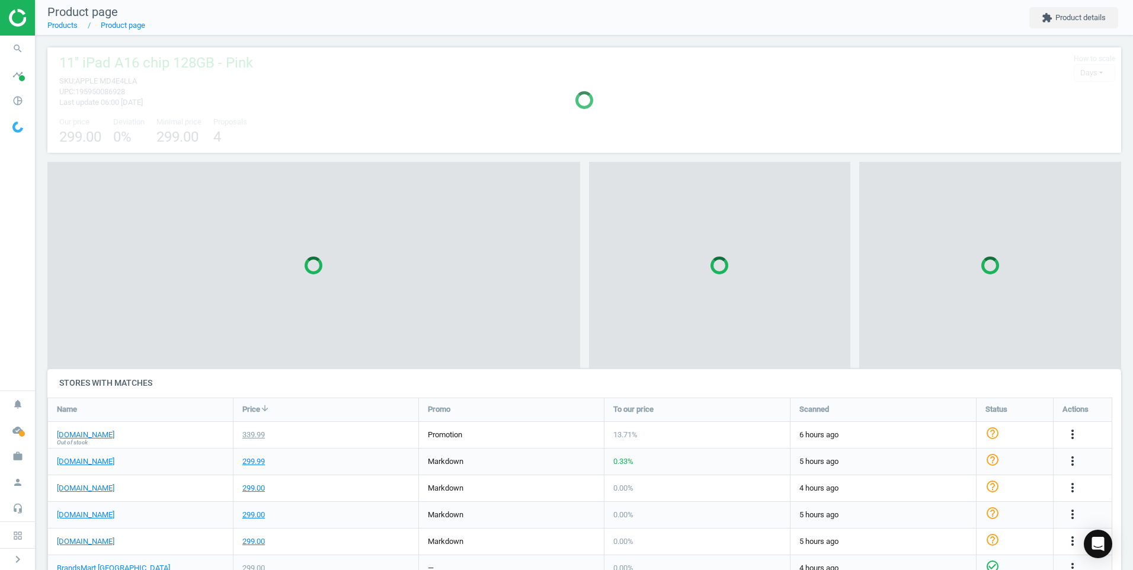
scroll to position [175, 1083]
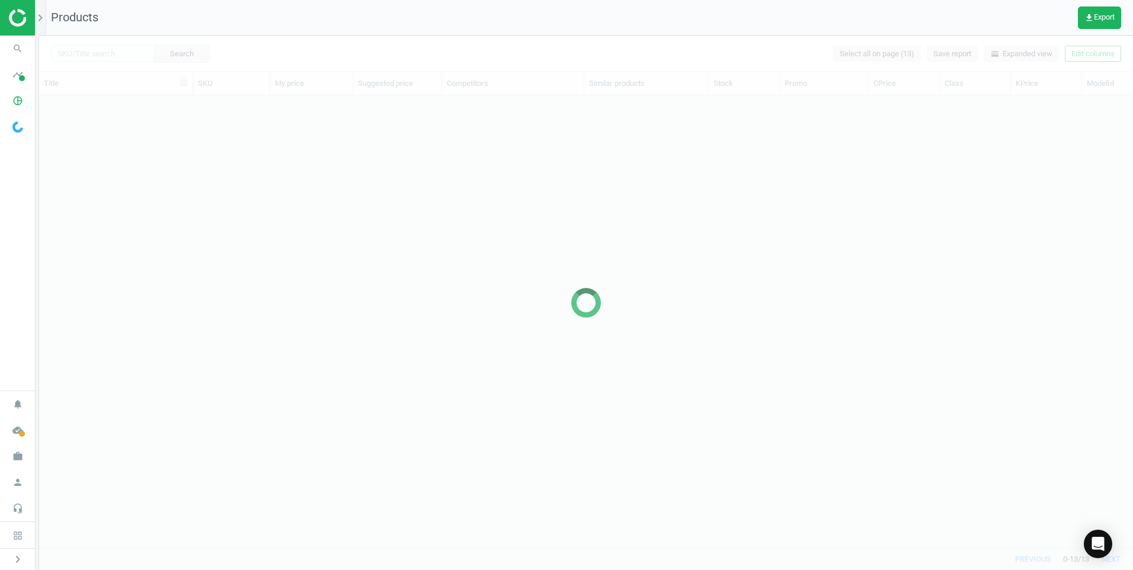
scroll to position [434, 1085]
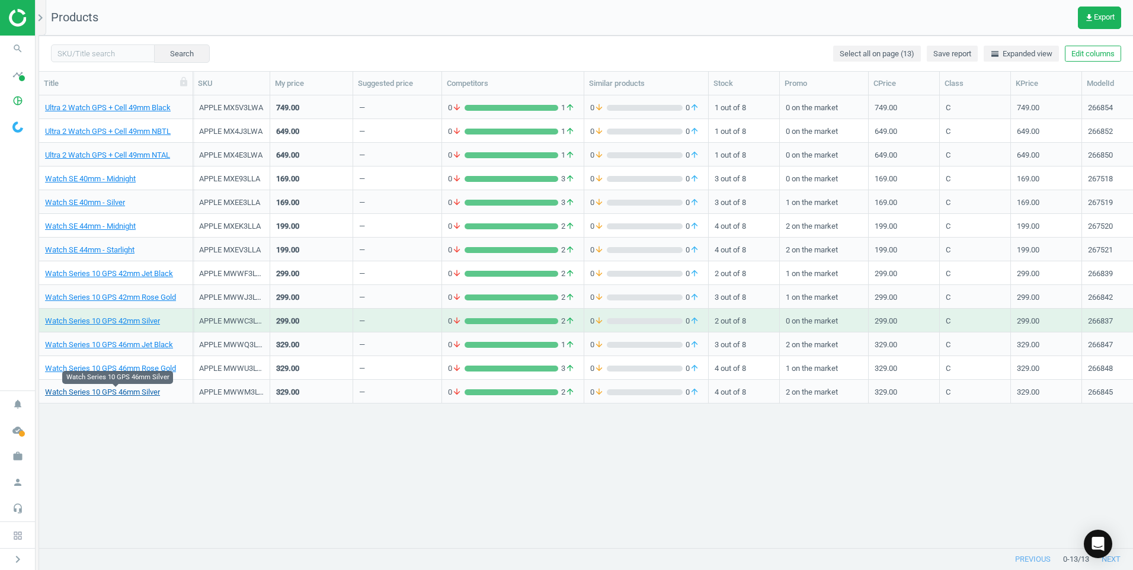
click at [117, 393] on link "Watch Series 10 GPS 46mm Silver" at bounding box center [102, 392] width 115 height 11
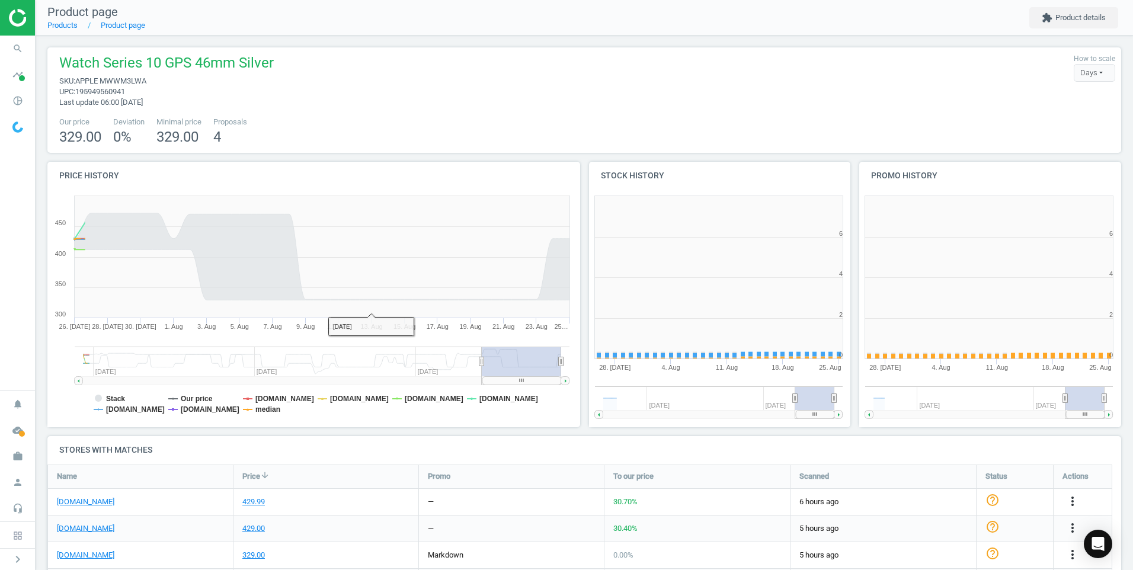
scroll to position [244, 1083]
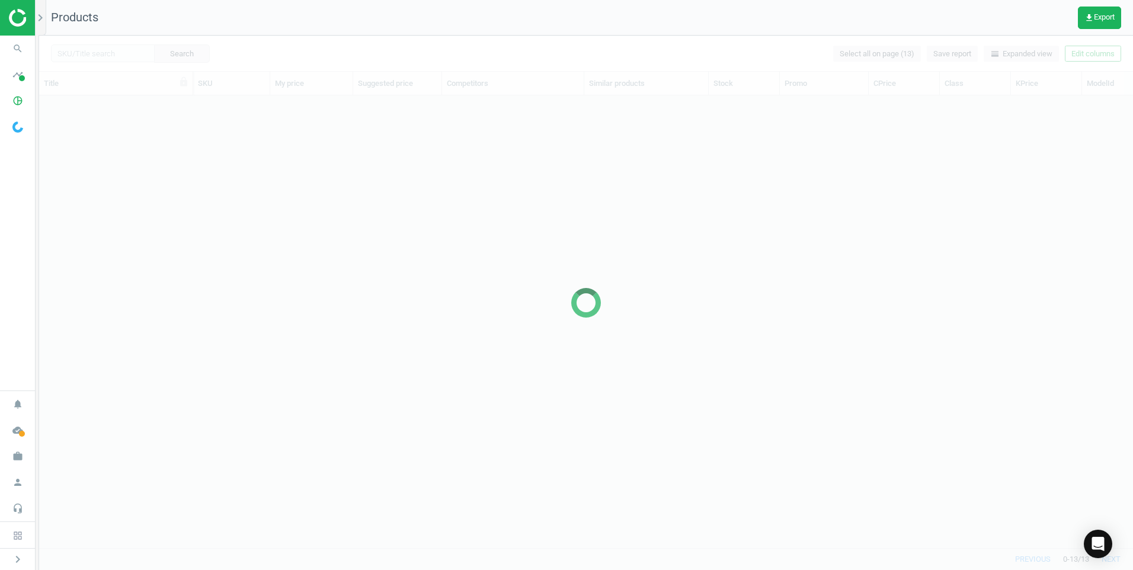
scroll to position [434, 1085]
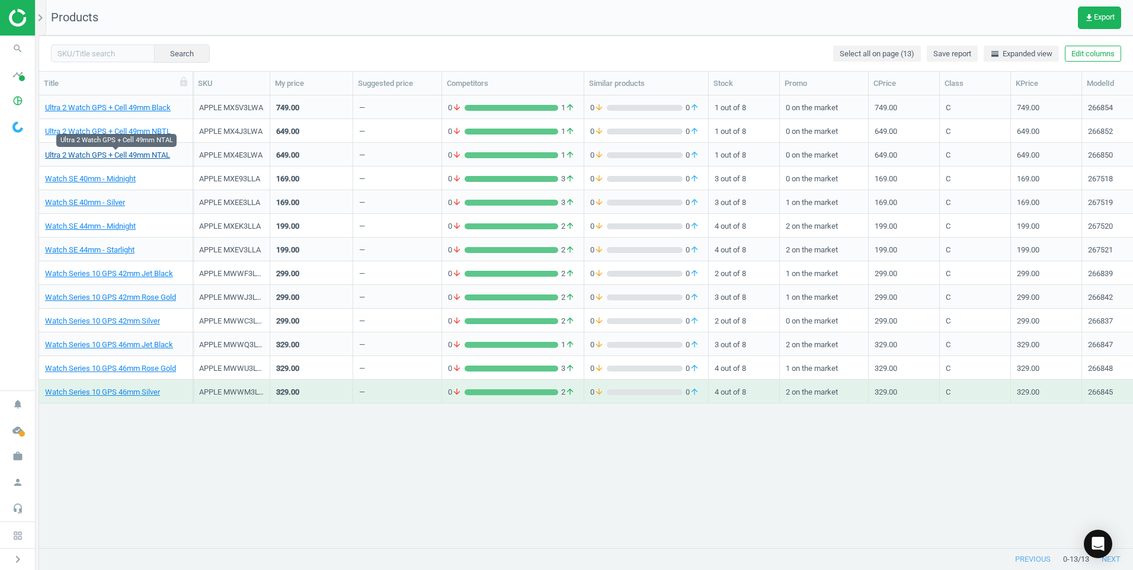
click at [114, 159] on link "Ultra 2 Watch GPS + Cell 49mm NTAL" at bounding box center [107, 155] width 125 height 11
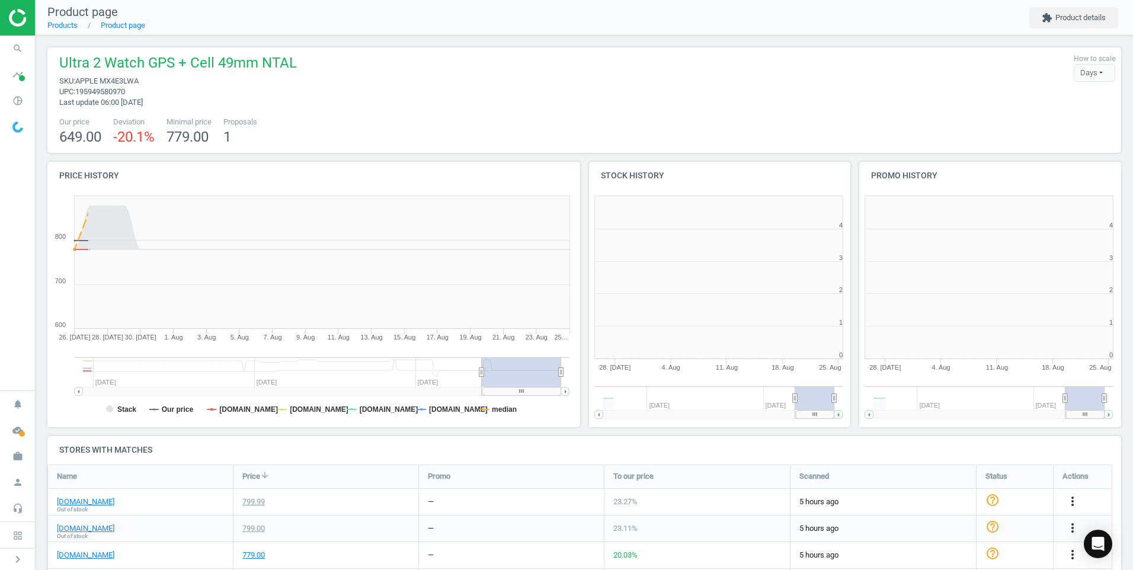
scroll to position [152, 1083]
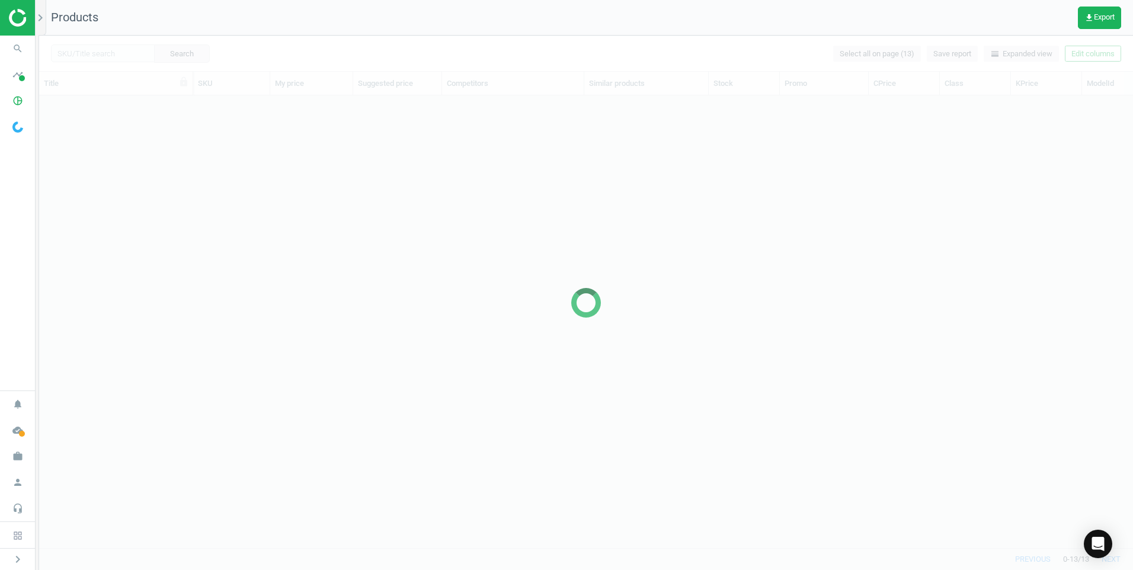
scroll to position [434, 1085]
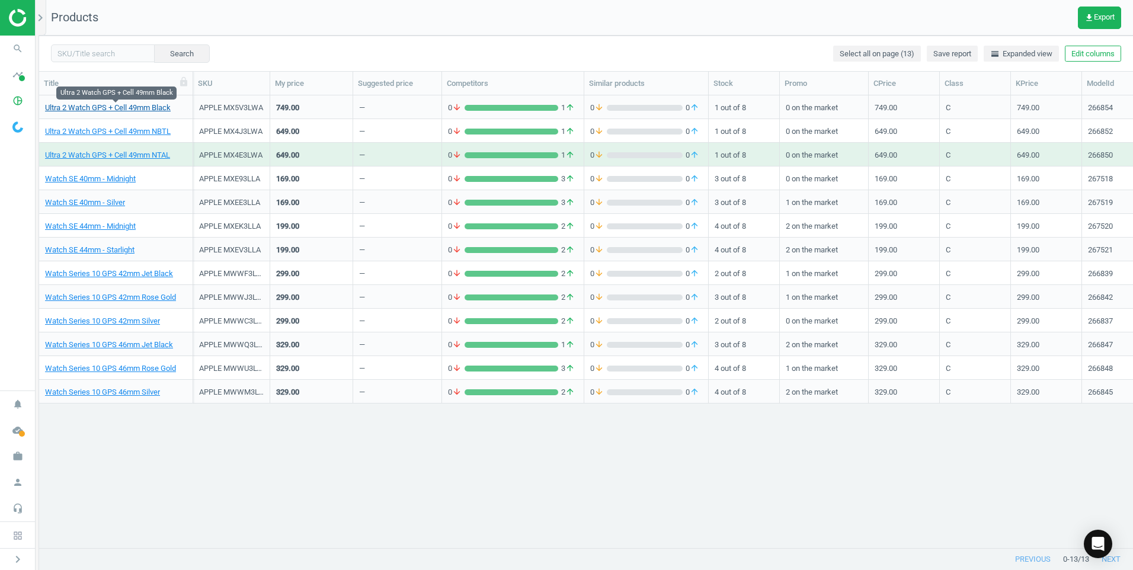
click at [138, 108] on link "Ultra 2 Watch GPS + Cell 49mm Black" at bounding box center [108, 108] width 126 height 11
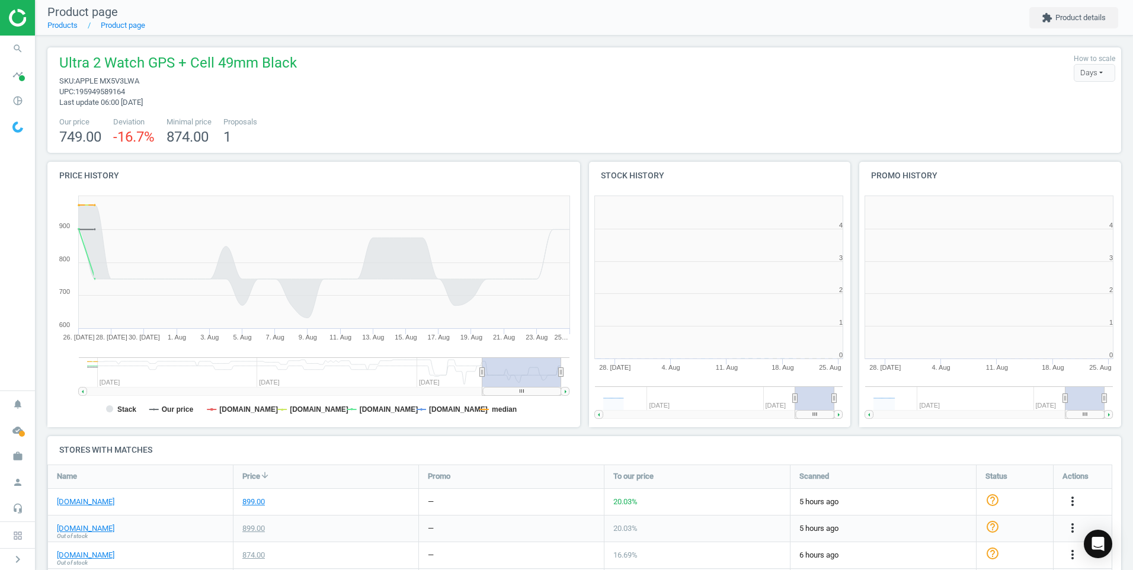
scroll to position [255, 546]
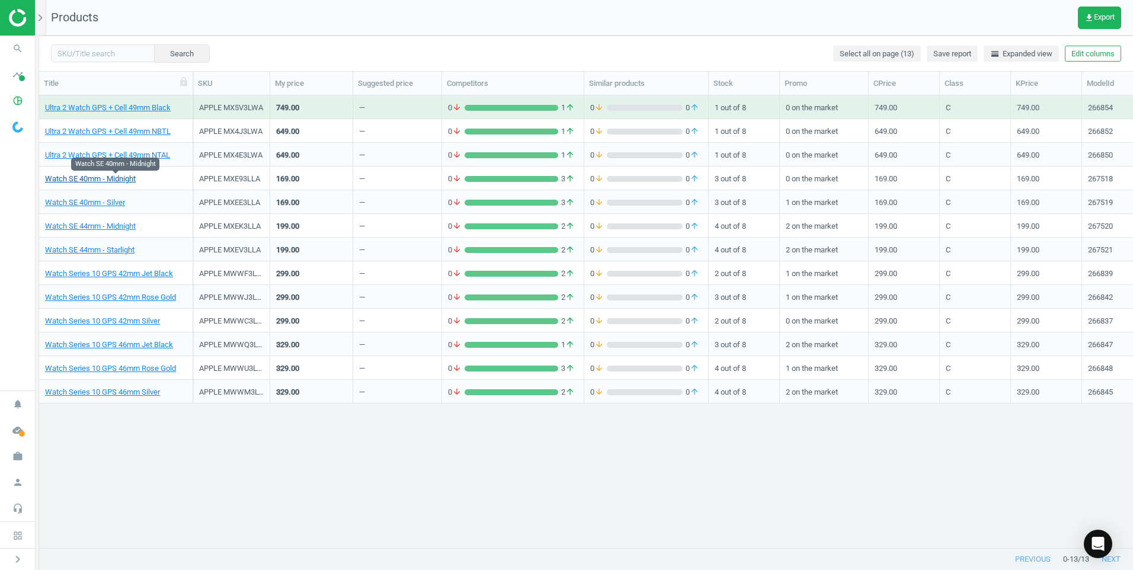
click at [105, 179] on link "Watch SE 40mm - Midnight" at bounding box center [90, 179] width 91 height 11
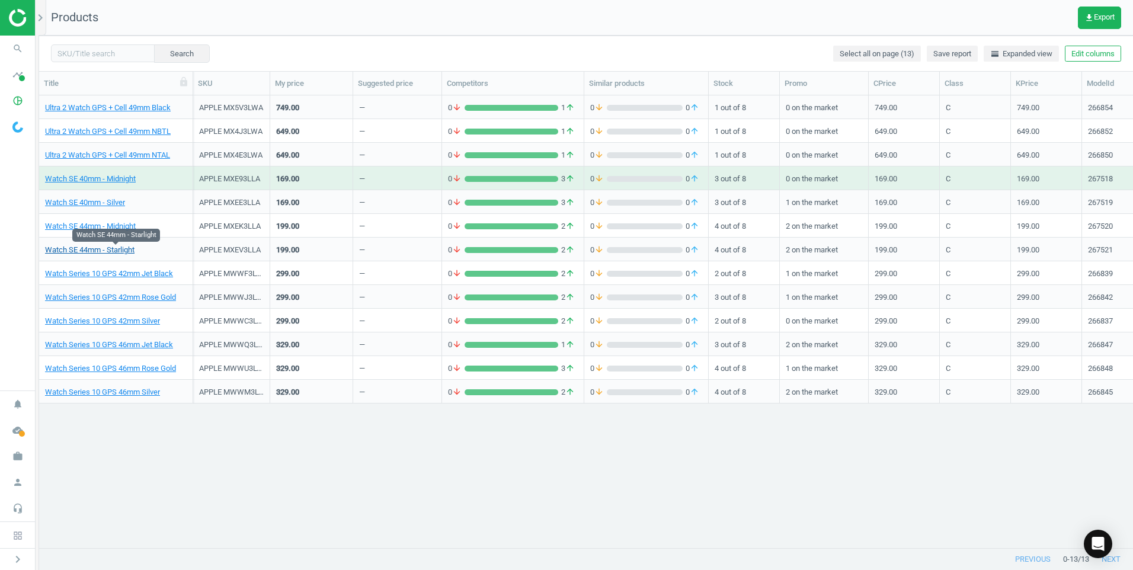
click at [101, 249] on link "Watch SE 44mm - Starlight" at bounding box center [89, 250] width 89 height 11
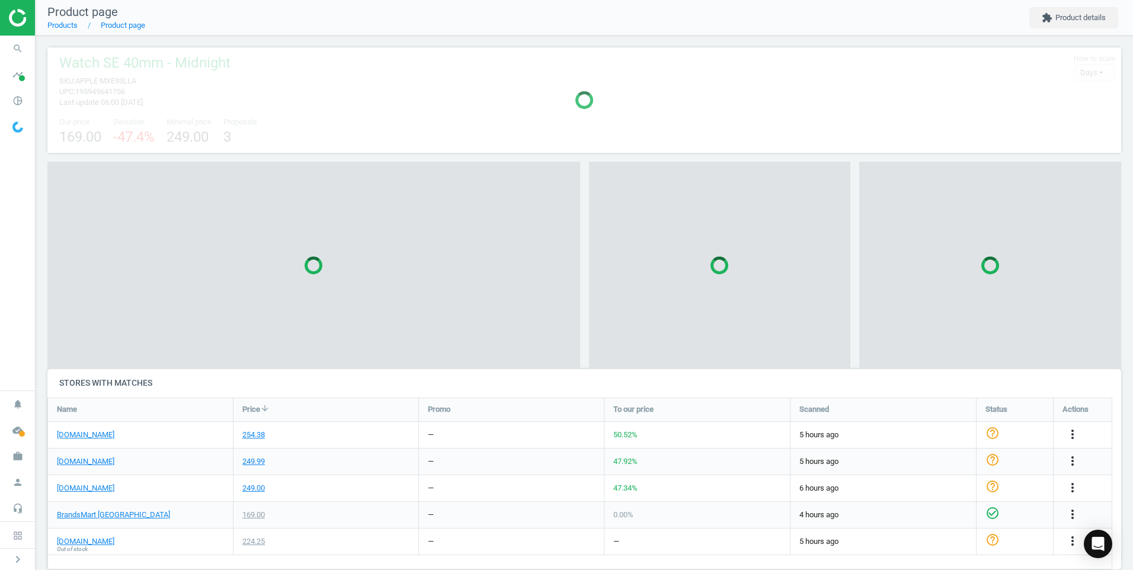
scroll to position [6, 6]
